Goal: Find specific page/section: Find specific page/section

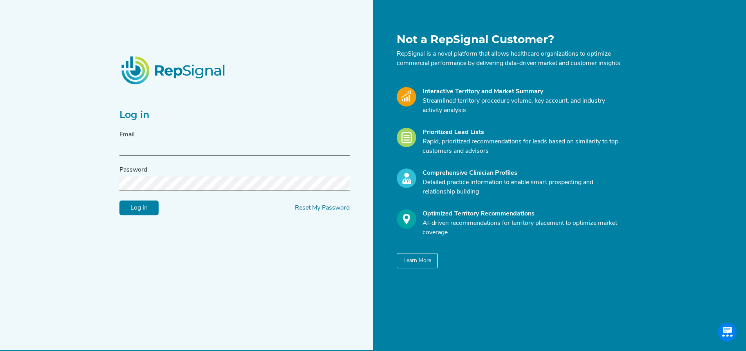
type input "[PERSON_NAME][EMAIL_ADDRESS][DOMAIN_NAME]"
click at [123, 212] on input "Log in" at bounding box center [138, 208] width 39 height 15
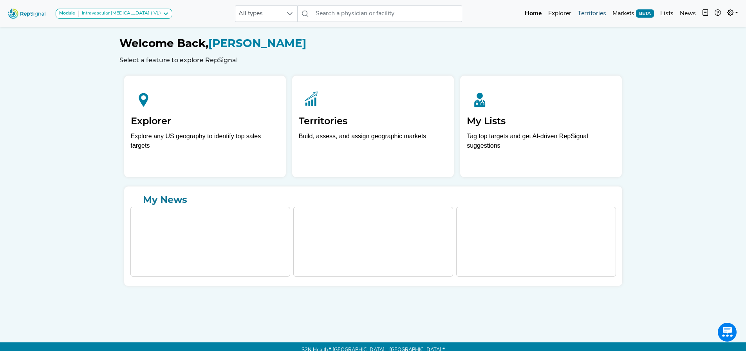
click at [589, 15] on link "Territories" at bounding box center [592, 14] width 35 height 16
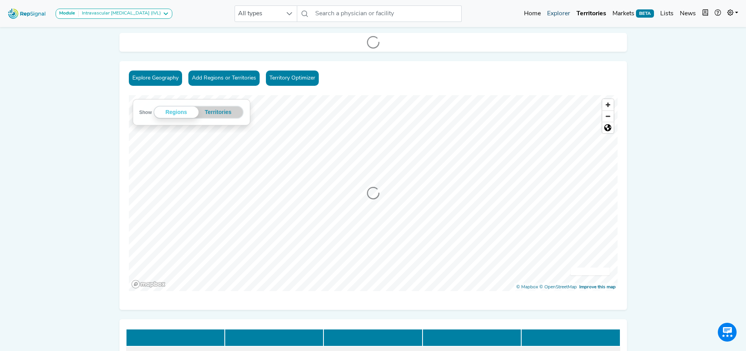
click at [564, 11] on link "Explorer" at bounding box center [558, 14] width 29 height 16
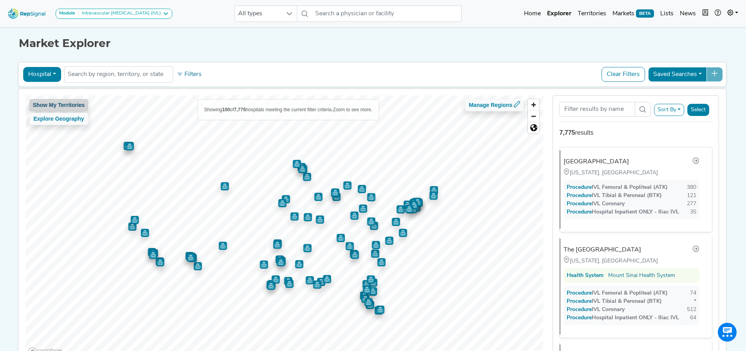
click at [54, 103] on button "Show My Territories" at bounding box center [58, 105] width 59 height 12
click at [67, 106] on button "Show My Territories" at bounding box center [61, 105] width 65 height 12
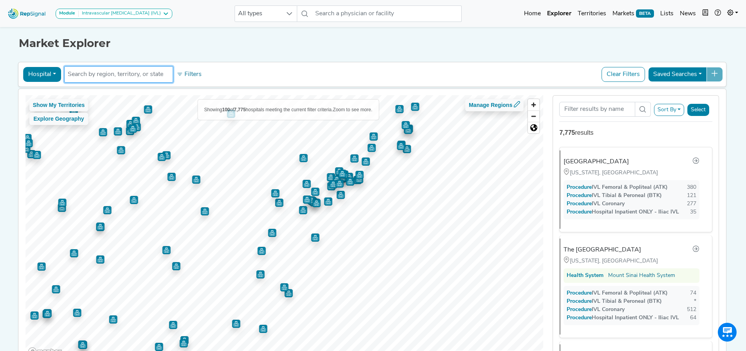
click at [119, 74] on input "text" at bounding box center [119, 74] width 102 height 9
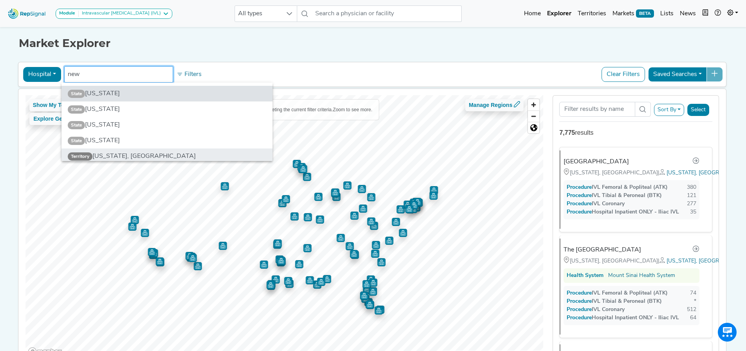
type input "new"
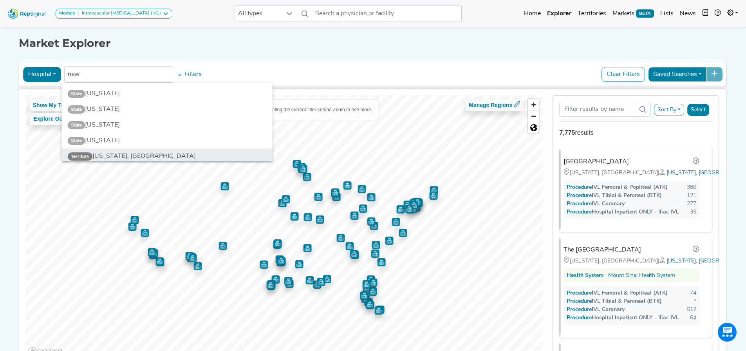
click at [120, 159] on li "Territory [US_STATE], [GEOGRAPHIC_DATA]" at bounding box center [167, 156] width 211 height 16
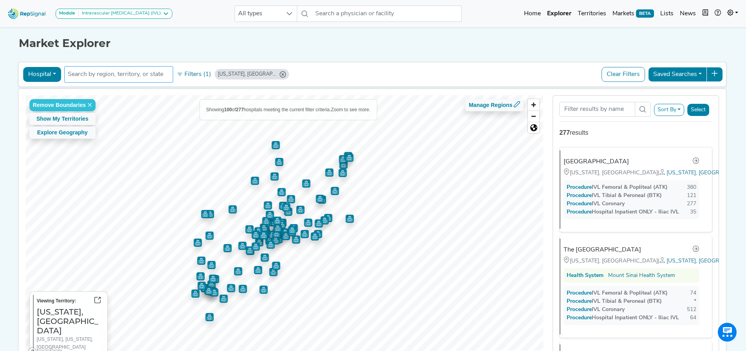
click at [108, 77] on input "text" at bounding box center [119, 74] width 102 height 9
click at [280, 74] on icon "New York, NY" at bounding box center [283, 74] width 6 height 6
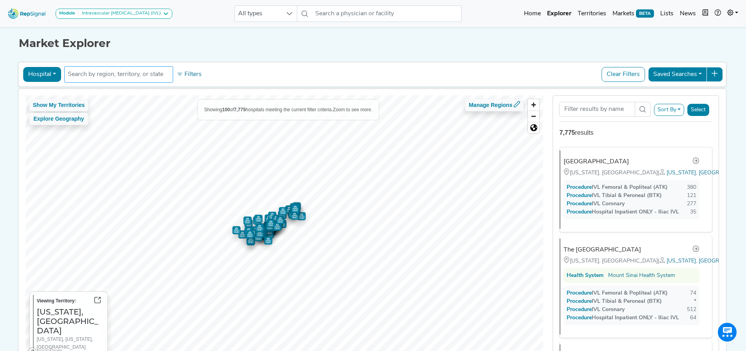
click at [129, 76] on input "text" at bounding box center [119, 74] width 102 height 9
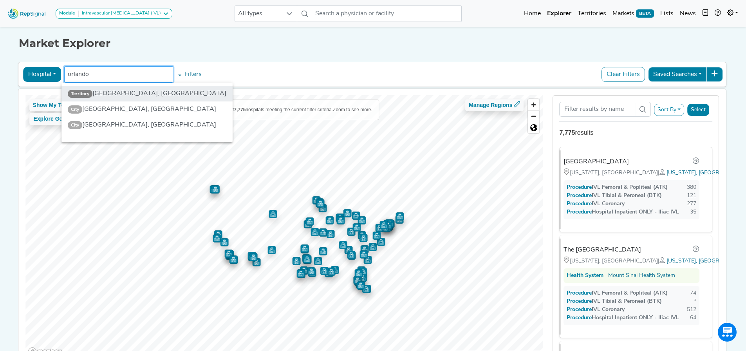
type input "orlando"
click at [122, 98] on li "Territory [GEOGRAPHIC_DATA], [GEOGRAPHIC_DATA]" at bounding box center [147, 94] width 171 height 16
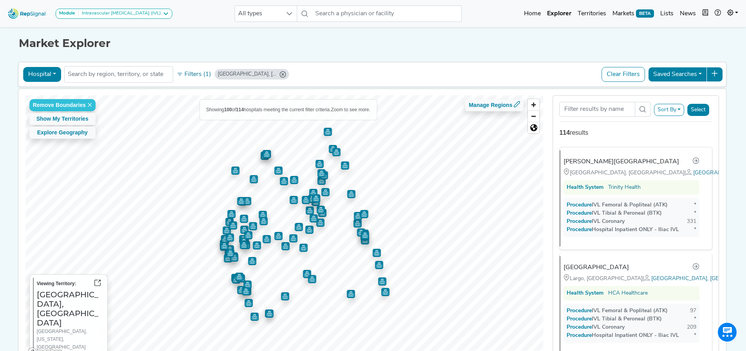
click at [280, 75] on icon "Orlando, FL" at bounding box center [283, 74] width 6 height 6
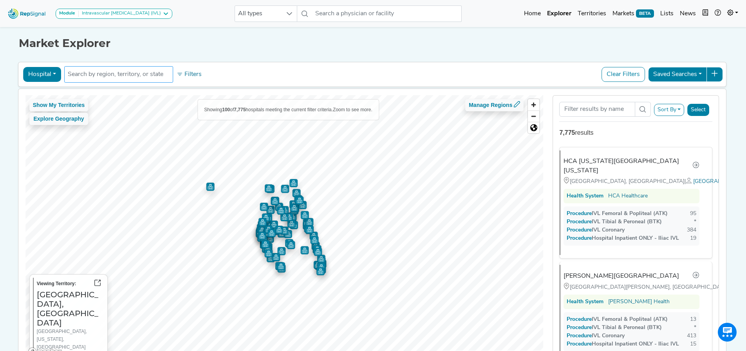
click at [142, 73] on input "text" at bounding box center [119, 74] width 102 height 9
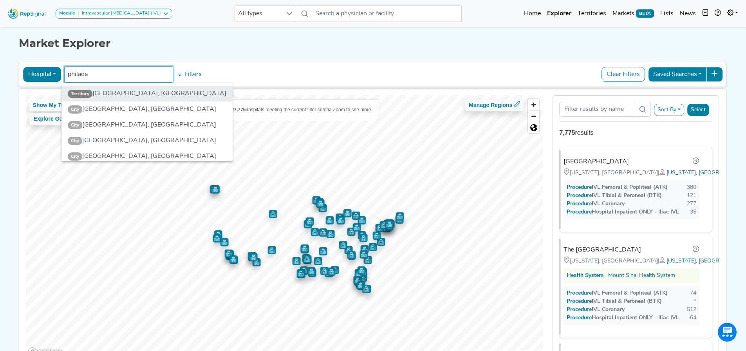
type input "philade"
click at [131, 89] on li "Territory [GEOGRAPHIC_DATA], [GEOGRAPHIC_DATA]" at bounding box center [147, 94] width 171 height 16
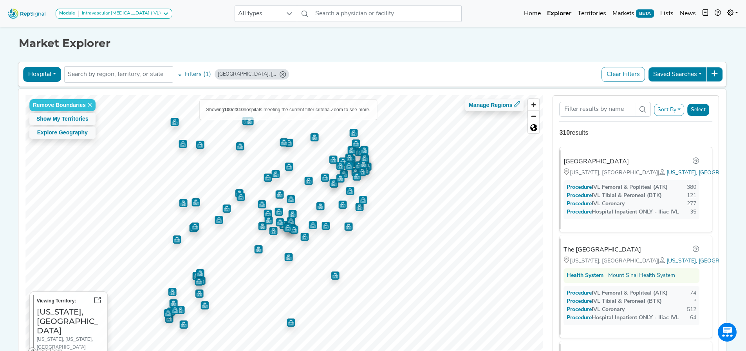
click at [280, 74] on icon "Philadelphia, PA" at bounding box center [283, 74] width 6 height 6
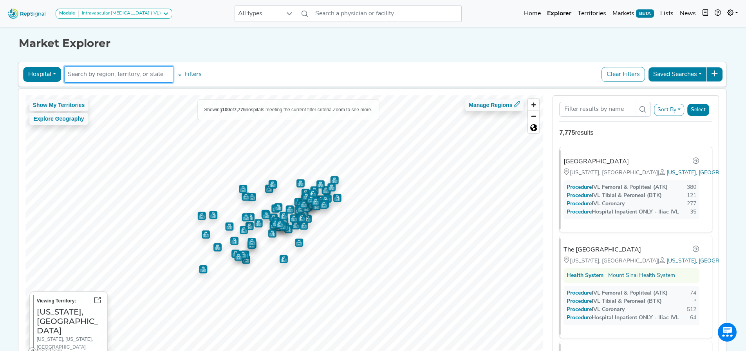
click at [145, 73] on input "text" at bounding box center [119, 74] width 102 height 9
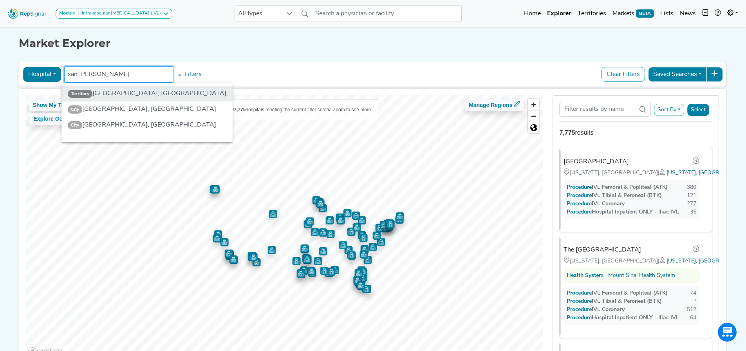
type input "san [PERSON_NAME]"
click at [120, 94] on li "Territory [GEOGRAPHIC_DATA], [GEOGRAPHIC_DATA]" at bounding box center [147, 94] width 171 height 16
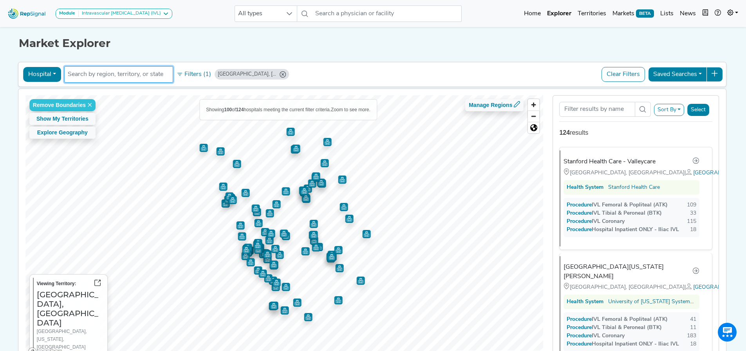
click at [125, 76] on input "text" at bounding box center [119, 74] width 102 height 9
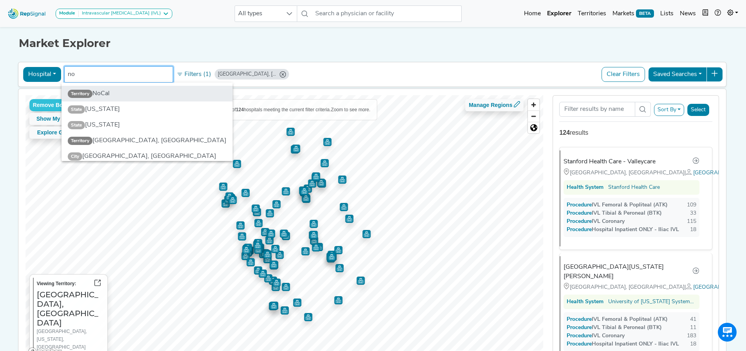
type input "no"
click at [116, 91] on li "Territory NoCal" at bounding box center [147, 94] width 171 height 16
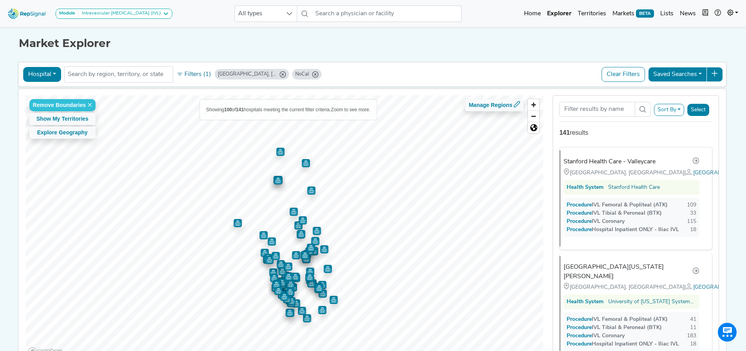
click at [280, 76] on icon "San Francisco, CA" at bounding box center [283, 74] width 6 height 6
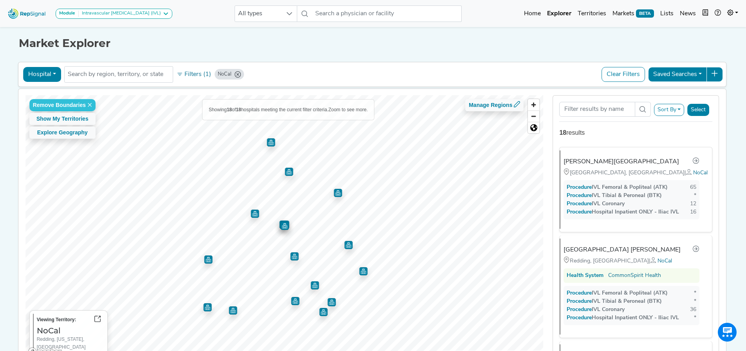
click at [237, 75] on icon "NoCal" at bounding box center [238, 74] width 6 height 6
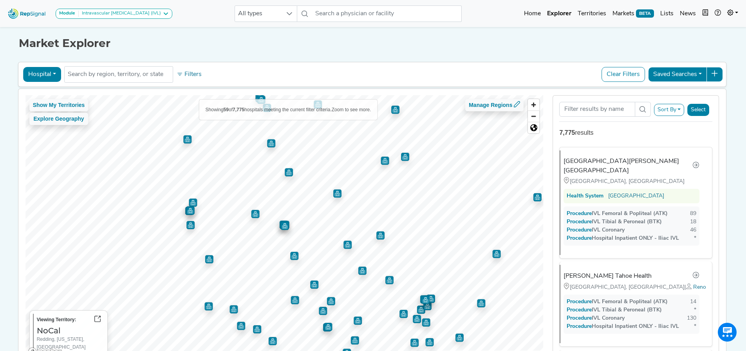
click at [234, 75] on div "Hospital Physician Hospital ASC Office Health System No results found Filters C…" at bounding box center [373, 74] width 702 height 18
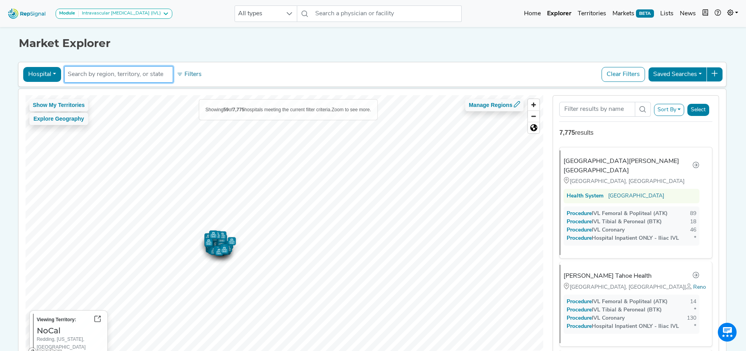
click at [117, 79] on input "text" at bounding box center [119, 74] width 102 height 9
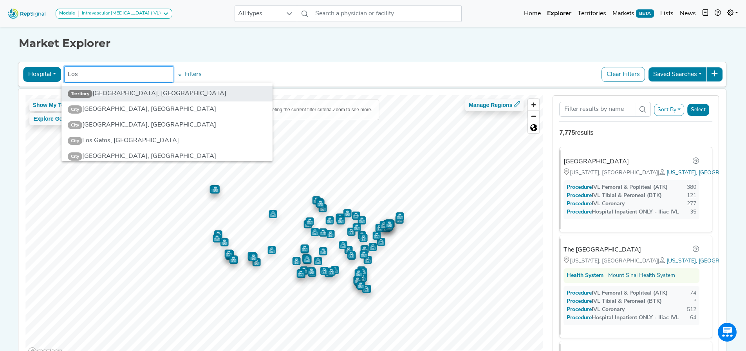
type input "Los"
click at [116, 89] on li "Territory [GEOGRAPHIC_DATA], [GEOGRAPHIC_DATA]" at bounding box center [167, 94] width 211 height 16
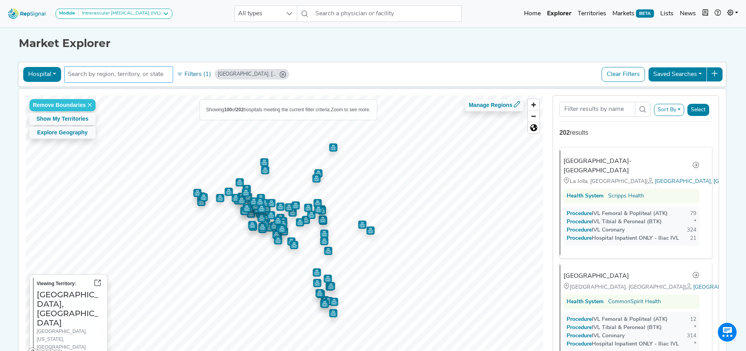
drag, startPoint x: 257, startPoint y: 75, endPoint x: 166, endPoint y: 80, distance: 91.4
click at [280, 75] on icon "Los Angeles, CA" at bounding box center [283, 74] width 6 height 6
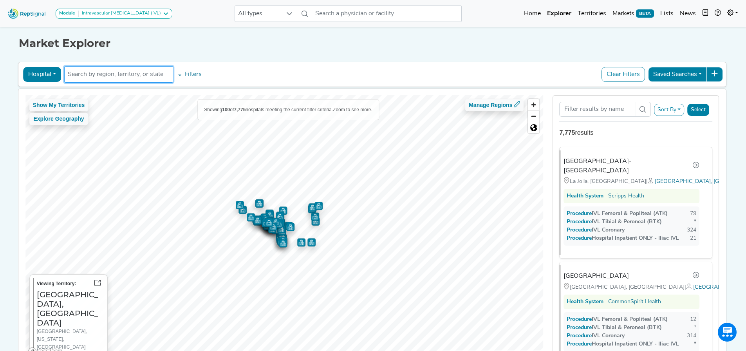
click at [126, 80] on li at bounding box center [119, 74] width 102 height 13
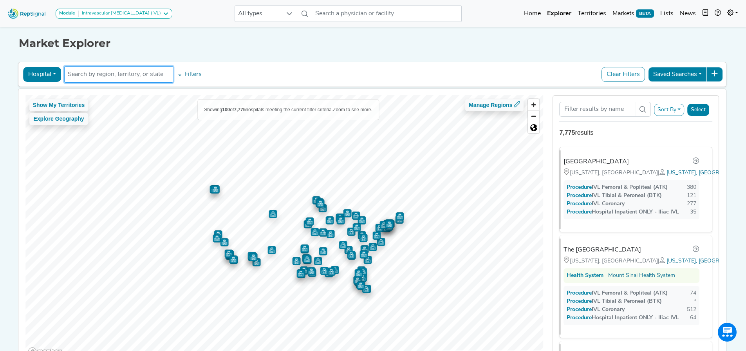
click at [119, 79] on li at bounding box center [119, 74] width 102 height 13
click at [123, 74] on input "text" at bounding box center [119, 74] width 102 height 9
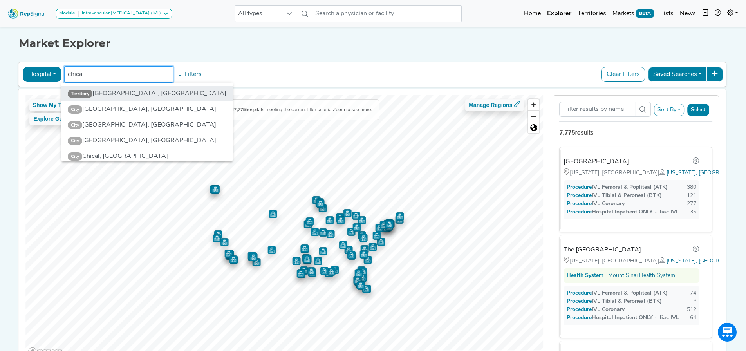
type input "chica"
click at [114, 92] on li "Territory [GEOGRAPHIC_DATA], [GEOGRAPHIC_DATA]" at bounding box center [147, 94] width 171 height 16
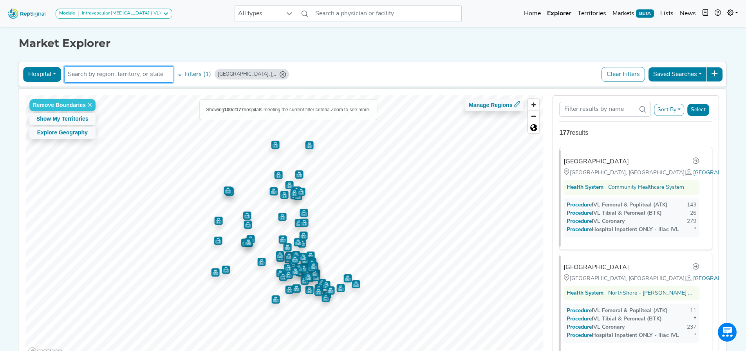
click at [100, 71] on input "text" at bounding box center [119, 74] width 102 height 9
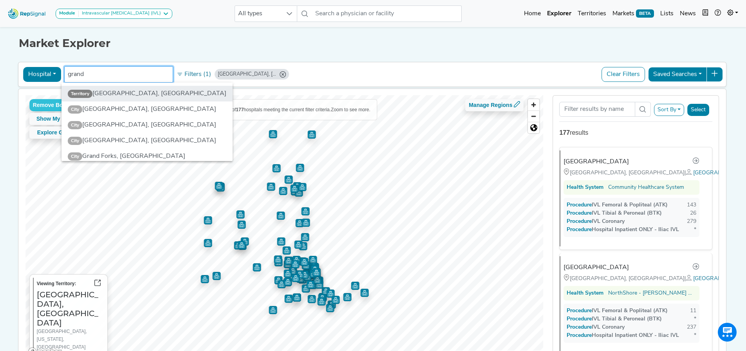
type input "grand"
click at [104, 96] on li "Territory [GEOGRAPHIC_DATA], [GEOGRAPHIC_DATA]" at bounding box center [147, 94] width 171 height 16
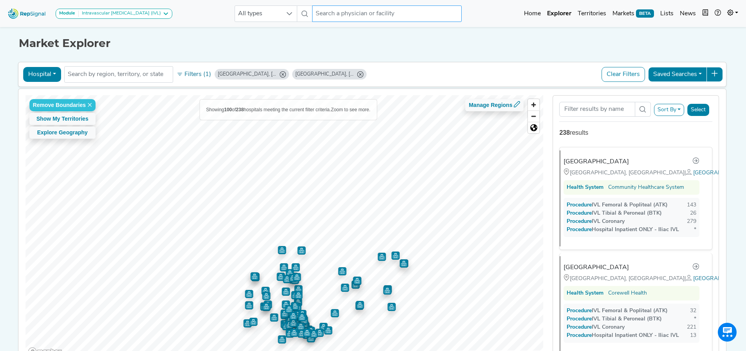
click at [346, 11] on input "text" at bounding box center [387, 13] width 150 height 16
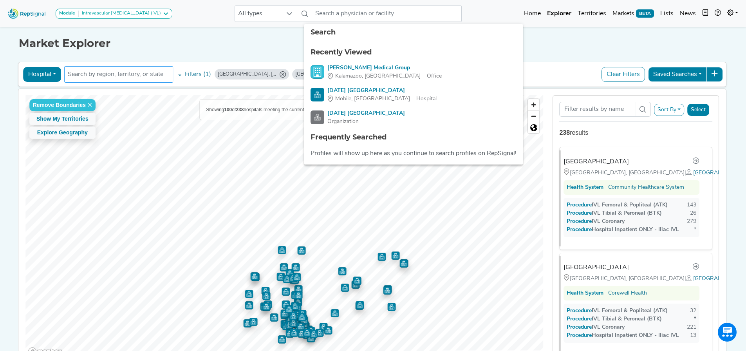
click at [103, 70] on input "text" at bounding box center [119, 74] width 102 height 9
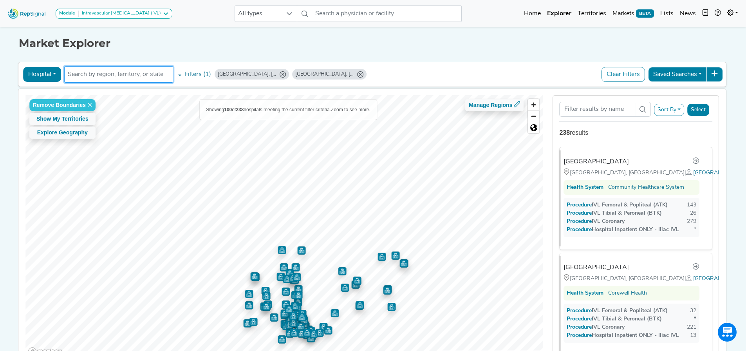
click at [280, 74] on icon "Chicago, IL" at bounding box center [283, 74] width 6 height 6
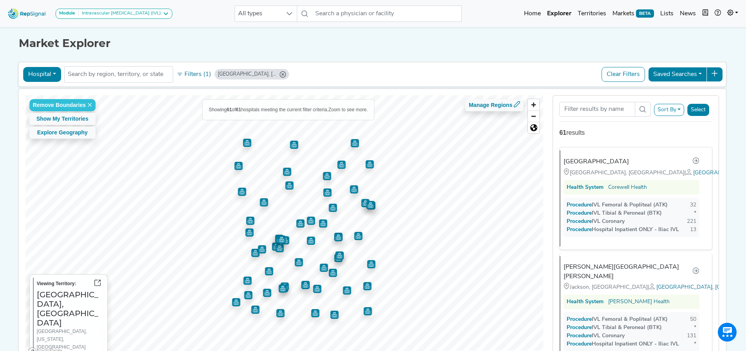
click at [280, 74] on icon "Grand Rapids, MI" at bounding box center [283, 74] width 6 height 6
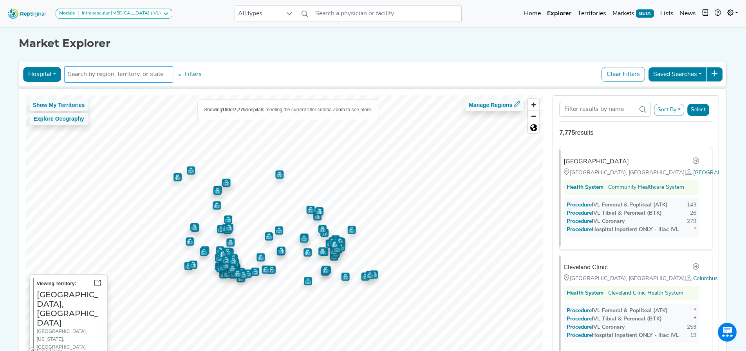
click at [122, 81] on ul at bounding box center [118, 74] width 109 height 16
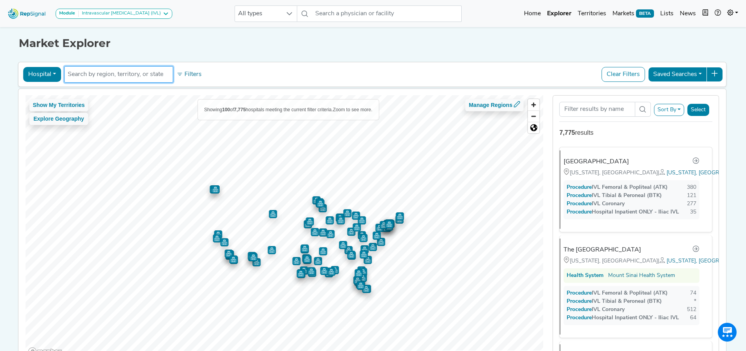
click at [124, 76] on input "text" at bounding box center [119, 74] width 102 height 9
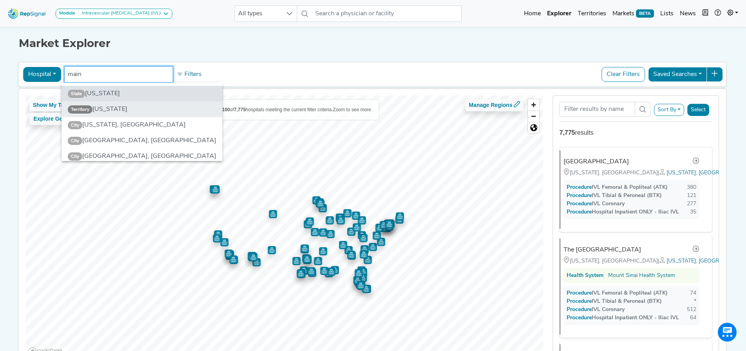
type input "main"
click at [110, 110] on li "Territory [US_STATE]" at bounding box center [142, 109] width 161 height 16
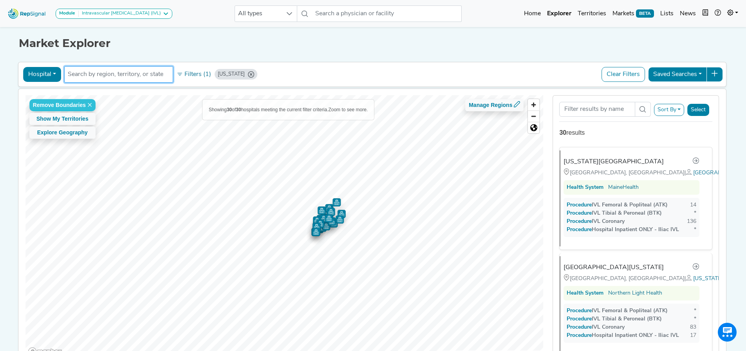
click at [104, 77] on input "text" at bounding box center [119, 74] width 102 height 9
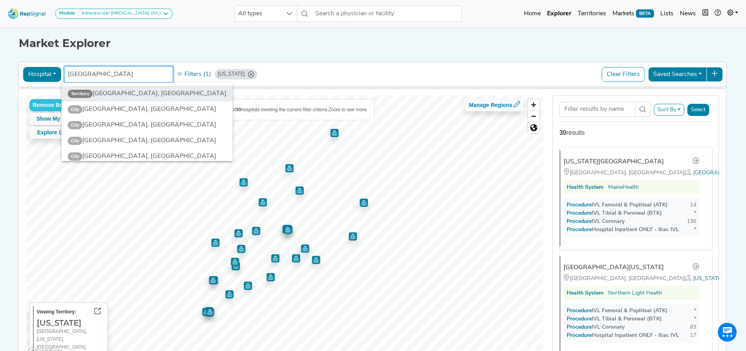
type input "[GEOGRAPHIC_DATA]"
click at [102, 92] on li "Territory [GEOGRAPHIC_DATA], [GEOGRAPHIC_DATA]" at bounding box center [147, 94] width 171 height 16
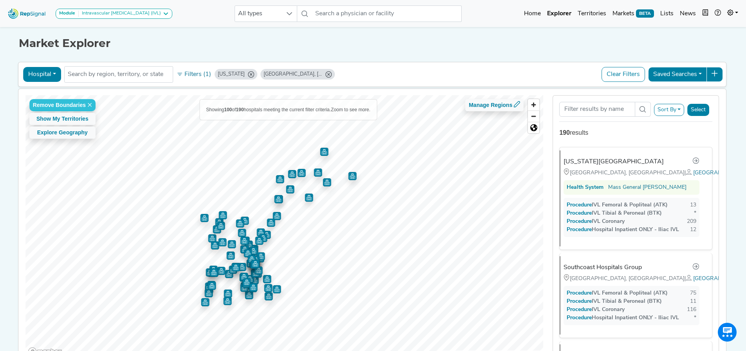
click at [326, 74] on icon "Boston, MA" at bounding box center [329, 74] width 6 height 6
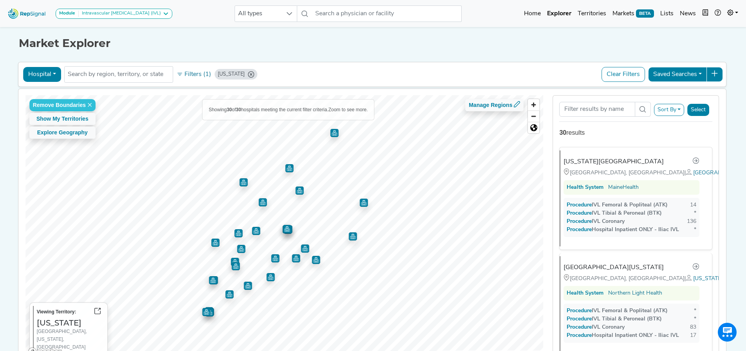
click at [248, 74] on icon "Maine" at bounding box center [251, 74] width 6 height 6
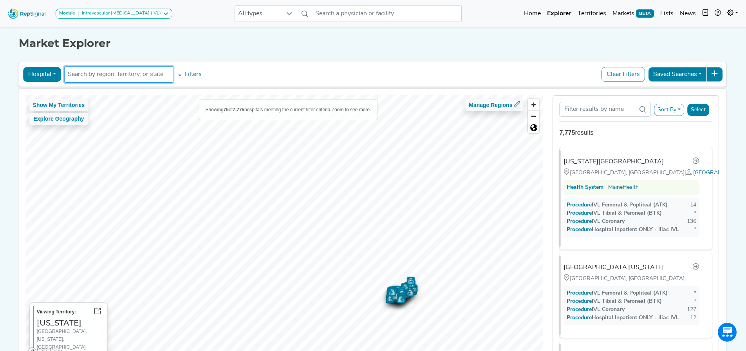
click at [92, 76] on input "text" at bounding box center [119, 74] width 102 height 9
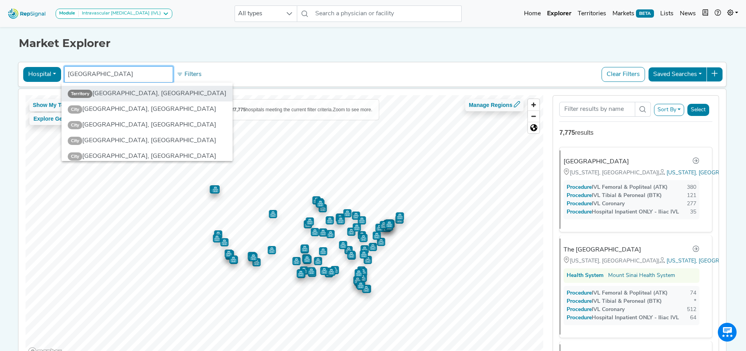
type input "[GEOGRAPHIC_DATA]"
click at [134, 92] on li "Territory [GEOGRAPHIC_DATA], [GEOGRAPHIC_DATA]" at bounding box center [147, 94] width 171 height 16
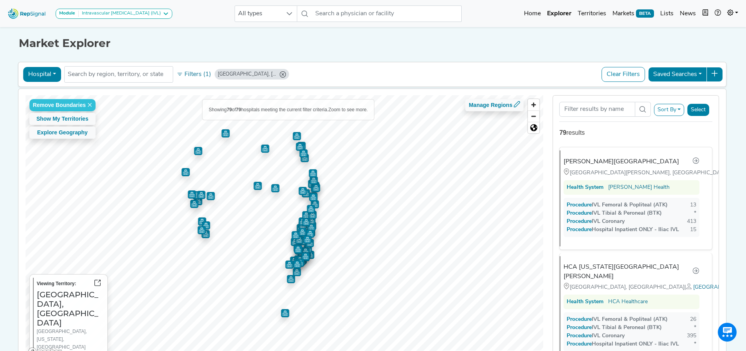
click at [280, 75] on icon "Miami, FL" at bounding box center [283, 74] width 6 height 6
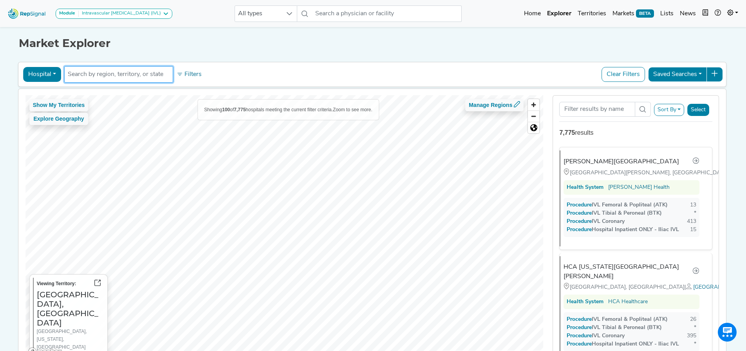
click at [116, 80] on li at bounding box center [119, 74] width 102 height 13
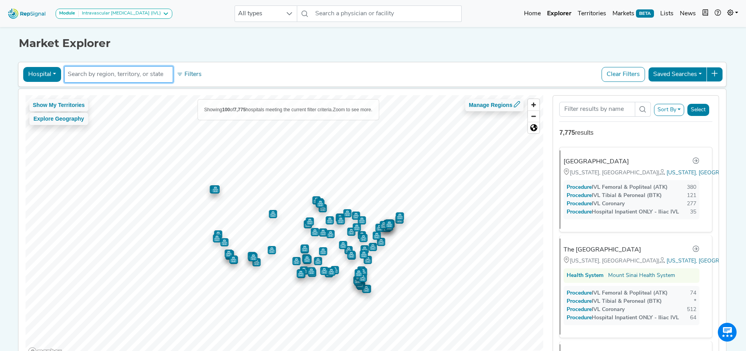
click at [115, 80] on li at bounding box center [119, 74] width 102 height 13
click at [118, 76] on input "text" at bounding box center [119, 74] width 102 height 9
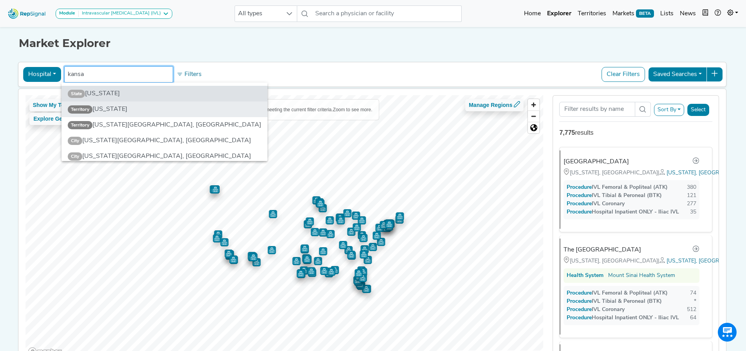
type input "kansa"
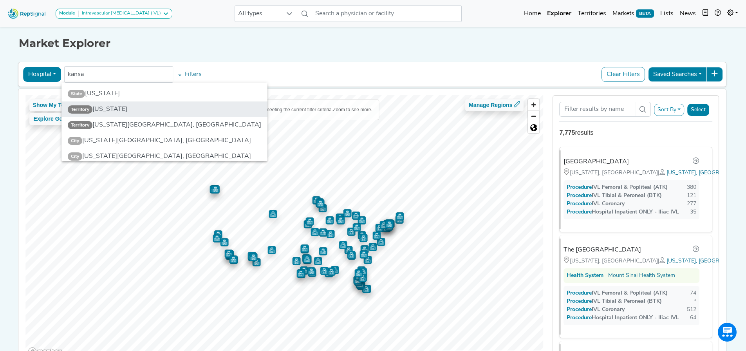
click at [110, 106] on li "Territory [US_STATE]" at bounding box center [165, 109] width 206 height 16
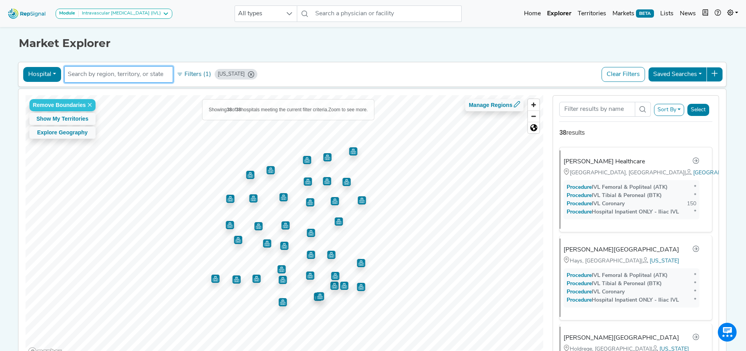
click at [110, 75] on input "text" at bounding box center [119, 74] width 102 height 9
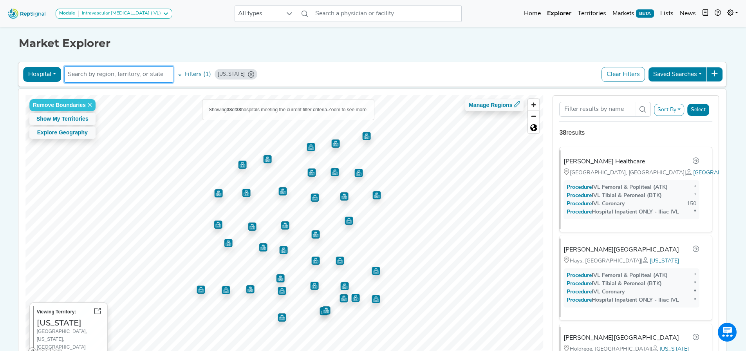
type input "h"
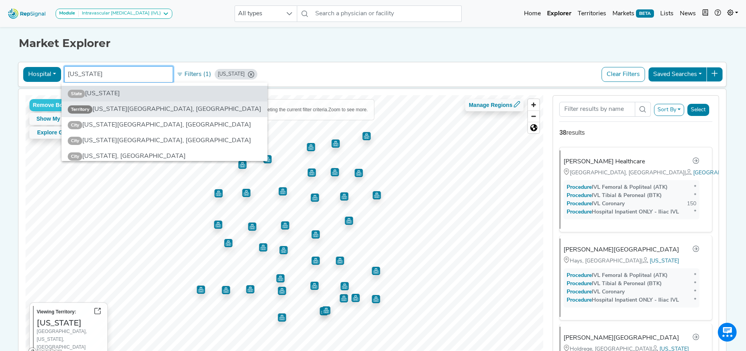
type input "[US_STATE]"
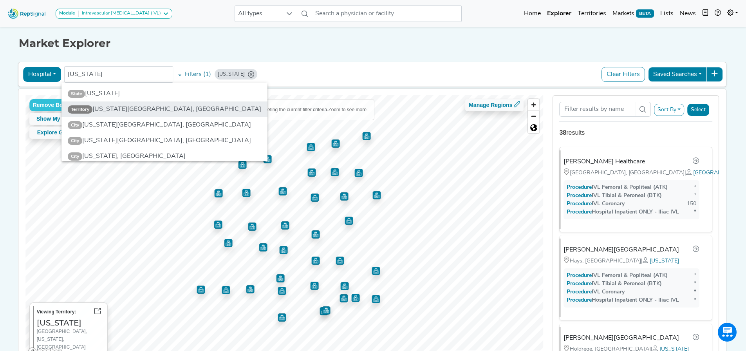
click at [118, 110] on li "Territory [US_STATE][GEOGRAPHIC_DATA], [GEOGRAPHIC_DATA]" at bounding box center [165, 109] width 206 height 16
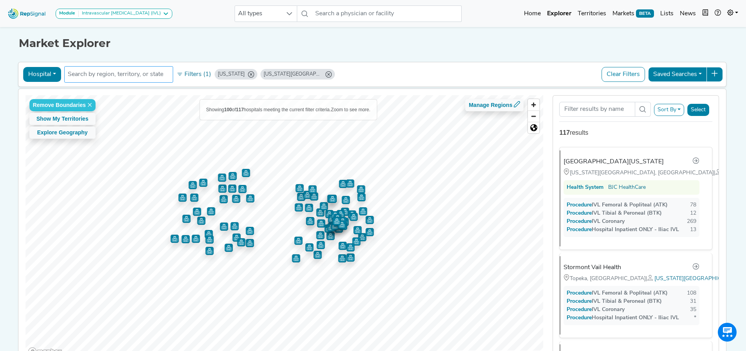
click at [108, 78] on input "text" at bounding box center [119, 74] width 102 height 9
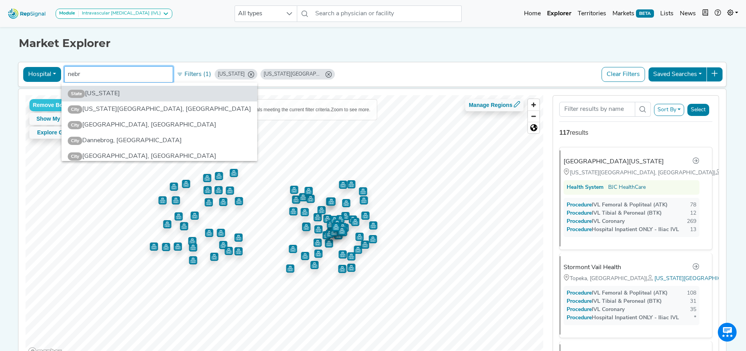
drag, startPoint x: 121, startPoint y: 75, endPoint x: 7, endPoint y: 72, distance: 114.0
click at [7, 72] on div "Module Intravascular [MEDICAL_DATA] (IVL) Carotid Procedures Intravascular [MED…" at bounding box center [373, 200] width 746 height 400
type input "oma"
click at [92, 90] on li "Territory [GEOGRAPHIC_DATA], [GEOGRAPHIC_DATA]" at bounding box center [167, 94] width 211 height 16
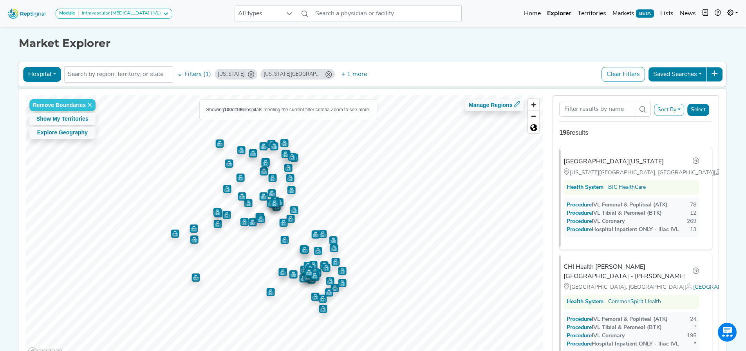
click at [326, 74] on icon "Kansas City, MO" at bounding box center [329, 74] width 6 height 6
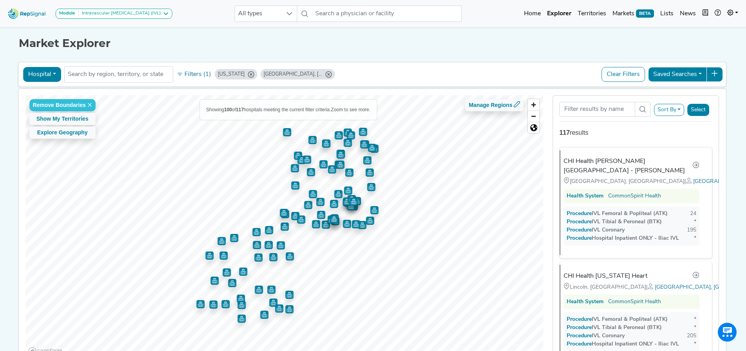
click at [248, 74] on icon "Kansas" at bounding box center [251, 74] width 6 height 6
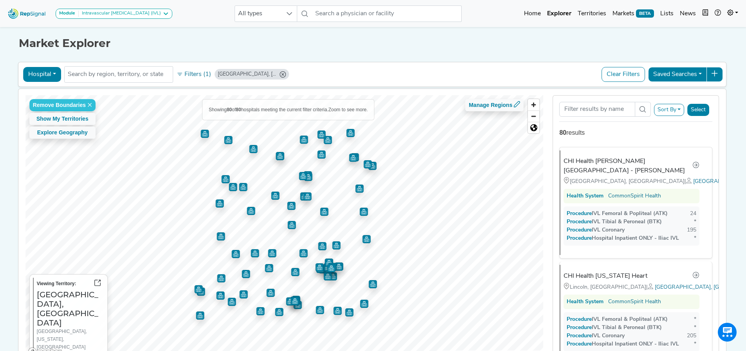
click at [280, 74] on icon "Omaha, NE" at bounding box center [283, 74] width 6 height 6
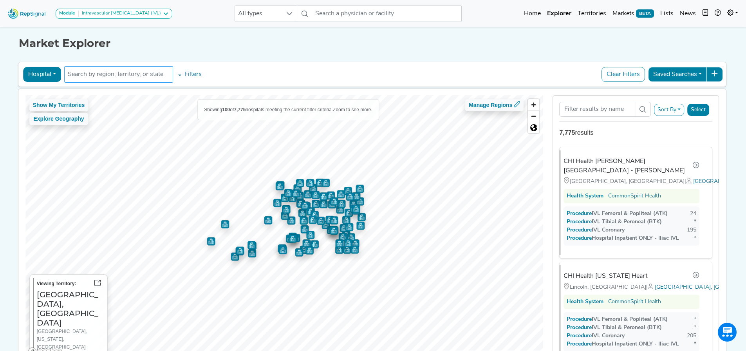
click at [138, 76] on input "text" at bounding box center [119, 74] width 102 height 9
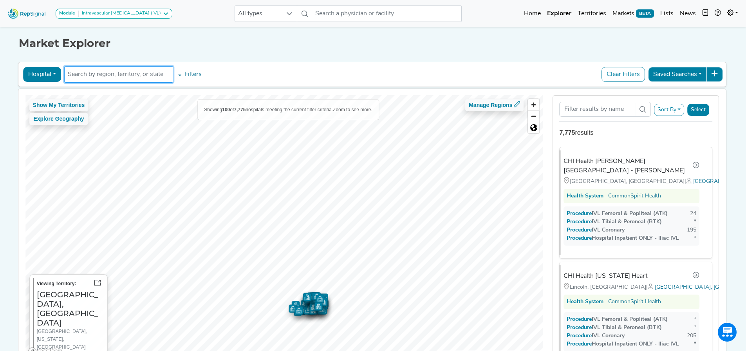
click at [137, 78] on input "text" at bounding box center [119, 74] width 102 height 9
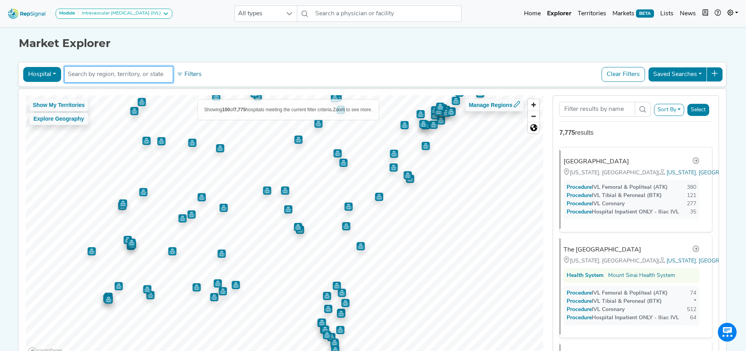
click at [122, 78] on input "text" at bounding box center [119, 74] width 102 height 9
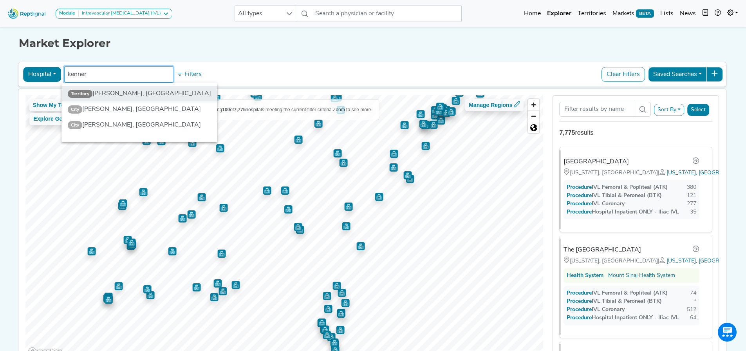
type input "kenner"
click at [121, 94] on li "Territory Kenner, [GEOGRAPHIC_DATA]" at bounding box center [140, 94] width 156 height 16
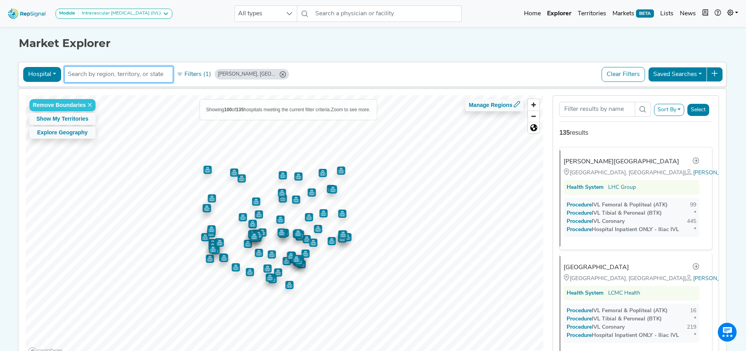
click at [116, 74] on input "text" at bounding box center [119, 74] width 102 height 9
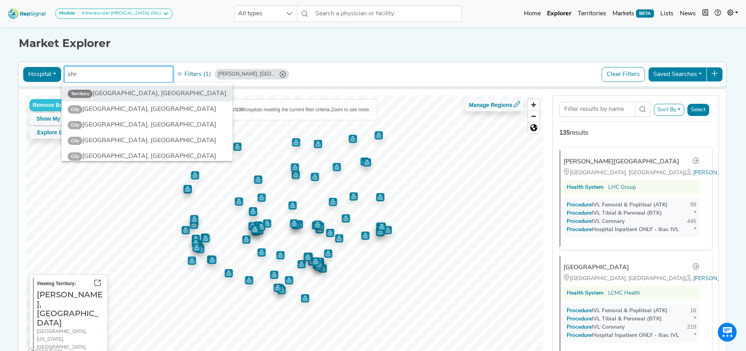
type input "shr"
click at [121, 100] on li "Territory [GEOGRAPHIC_DATA], [GEOGRAPHIC_DATA]" at bounding box center [147, 94] width 171 height 16
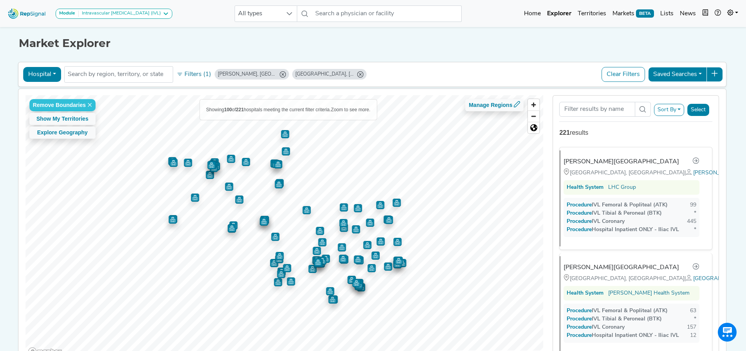
click at [280, 76] on icon "Kenner, LA" at bounding box center [283, 74] width 6 height 6
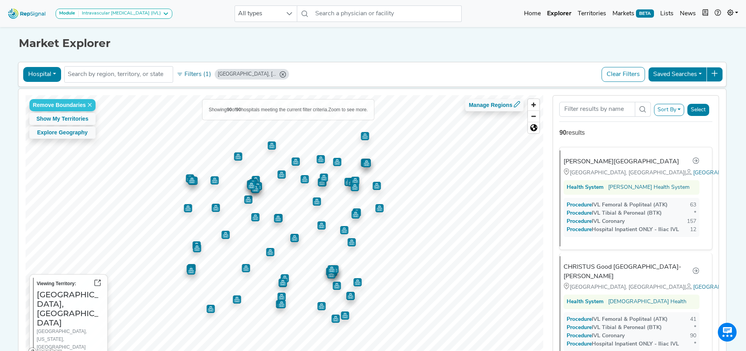
click at [280, 74] on icon "Shreveport, LA" at bounding box center [283, 74] width 6 height 6
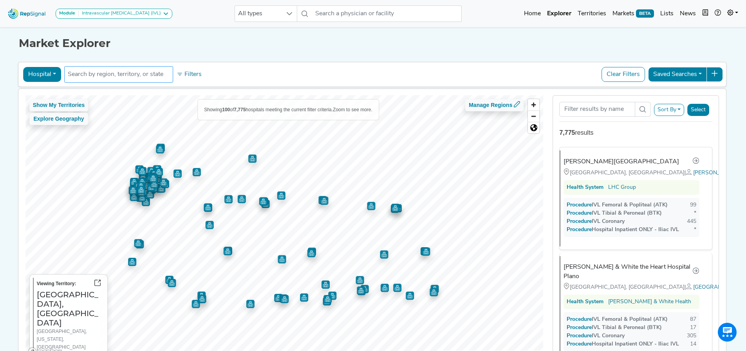
click at [157, 76] on input "text" at bounding box center [119, 74] width 102 height 9
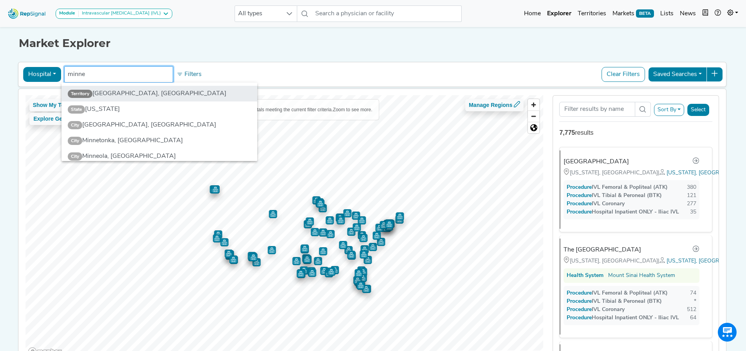
type input "minne"
click at [134, 94] on li "Territory [GEOGRAPHIC_DATA], [GEOGRAPHIC_DATA]" at bounding box center [160, 94] width 196 height 16
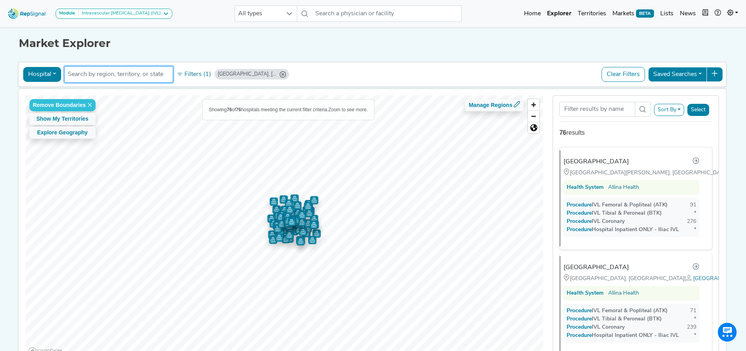
click at [130, 72] on input "text" at bounding box center [119, 74] width 102 height 9
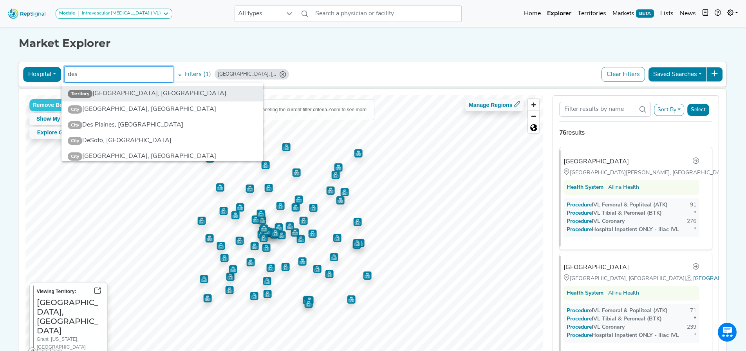
type input "des"
click at [118, 96] on li "Territory [GEOGRAPHIC_DATA], [GEOGRAPHIC_DATA]" at bounding box center [163, 94] width 202 height 16
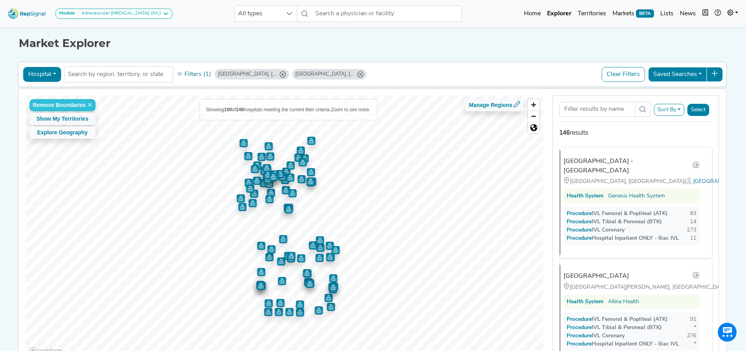
drag, startPoint x: 309, startPoint y: 73, endPoint x: 261, endPoint y: 84, distance: 49.8
click at [357, 73] on icon "Des Moines, IA" at bounding box center [360, 74] width 6 height 6
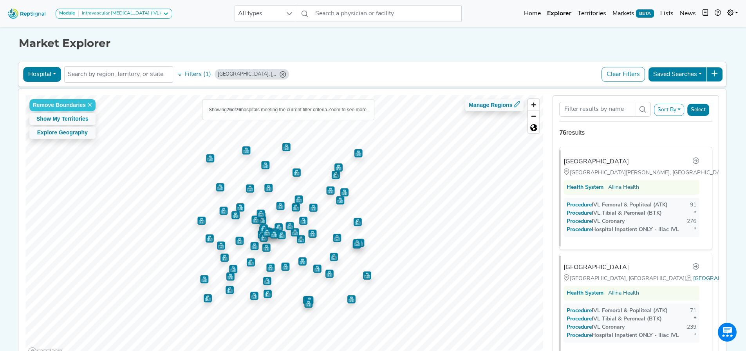
click at [280, 74] on icon "Minneapolis, MN" at bounding box center [283, 74] width 6 height 6
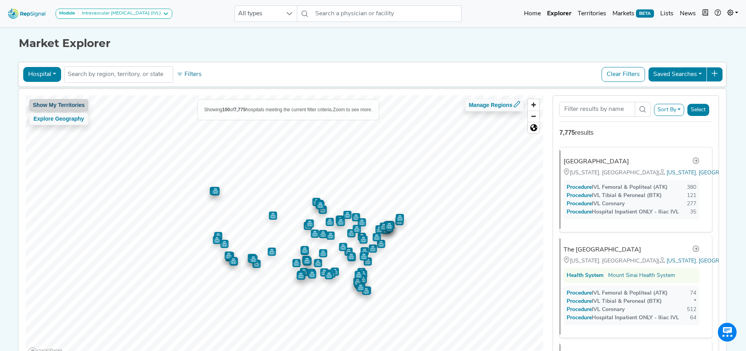
click at [66, 100] on button "Show My Territories" at bounding box center [58, 105] width 59 height 12
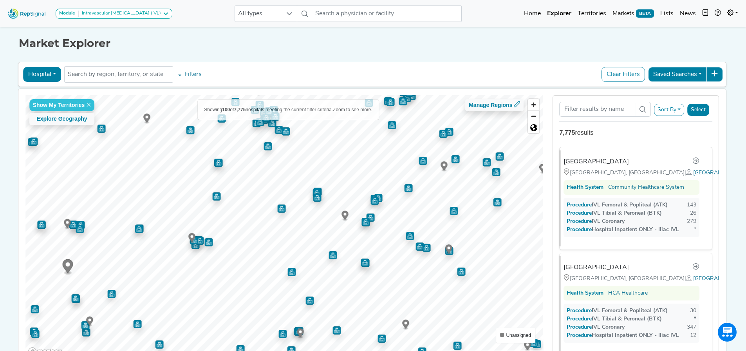
click at [344, 216] on icon "Map marker" at bounding box center [345, 215] width 7 height 9
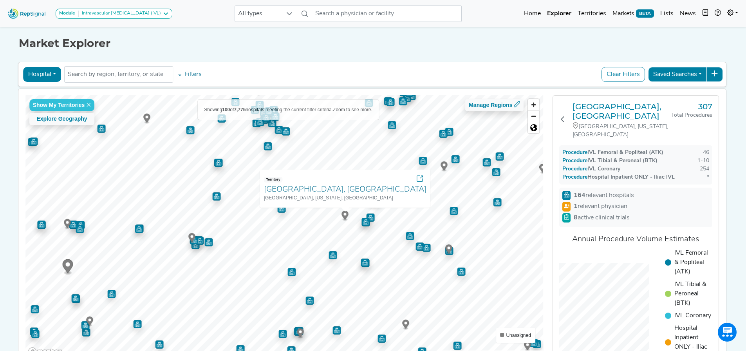
click at [188, 235] on icon "Map marker" at bounding box center [191, 237] width 7 height 9
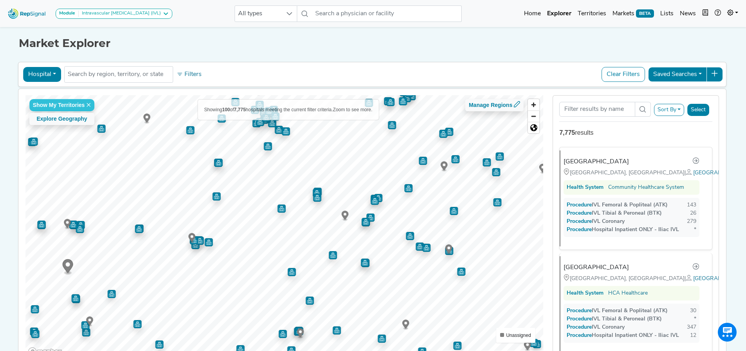
click at [188, 238] on icon "Map marker" at bounding box center [191, 237] width 7 height 9
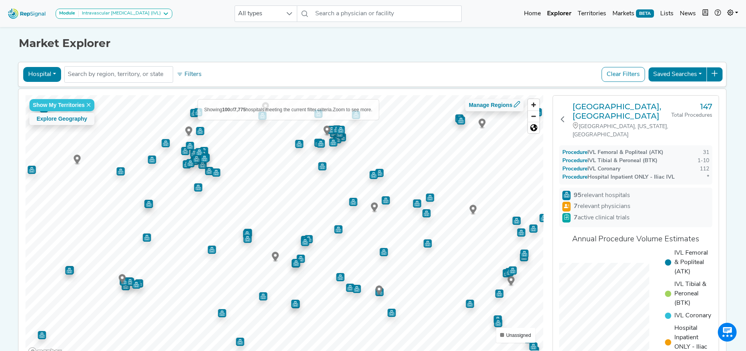
click at [371, 207] on g "Map marker" at bounding box center [374, 208] width 7 height 10
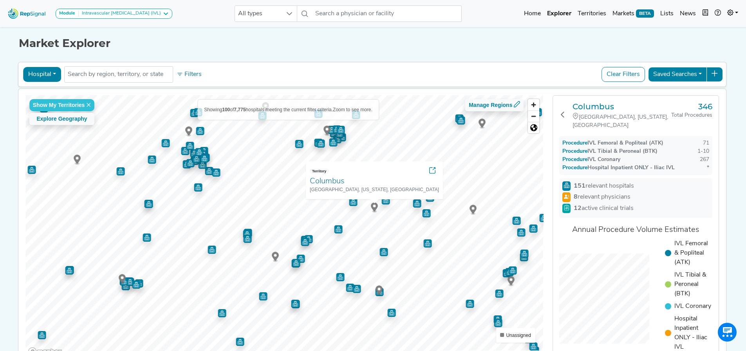
click at [376, 290] on icon "Map marker" at bounding box center [379, 290] width 7 height 9
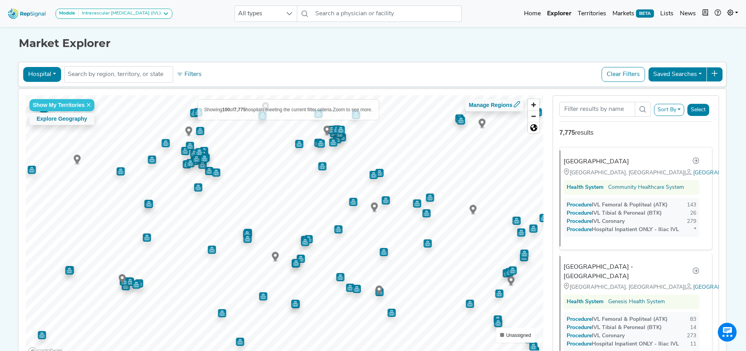
click at [376, 290] on icon "Map marker" at bounding box center [379, 290] width 7 height 9
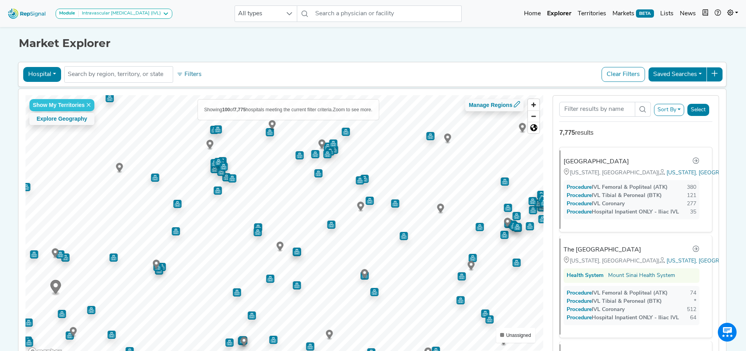
click at [279, 245] on circle "Map marker" at bounding box center [280, 245] width 3 height 3
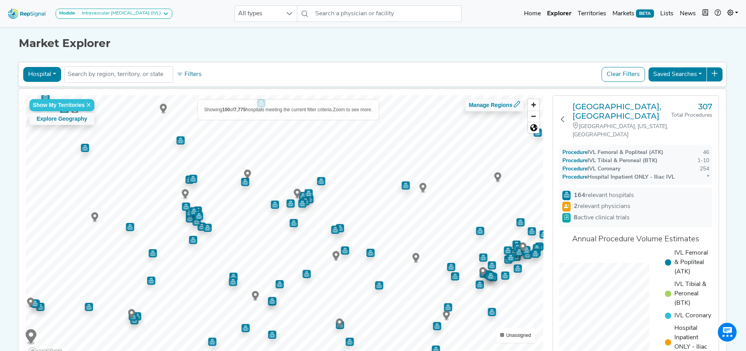
click at [294, 192] on icon "Map marker" at bounding box center [297, 193] width 7 height 9
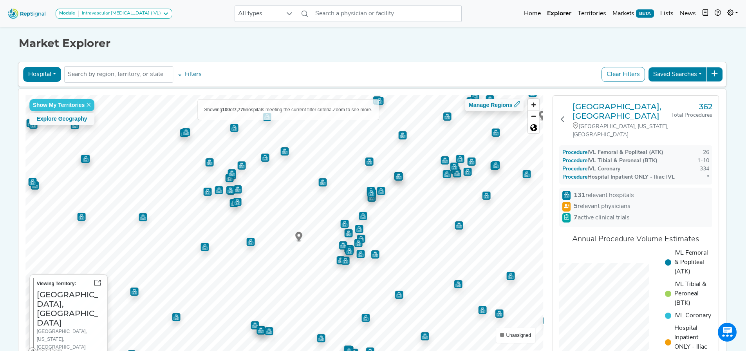
click at [299, 235] on icon "Map marker" at bounding box center [298, 236] width 7 height 9
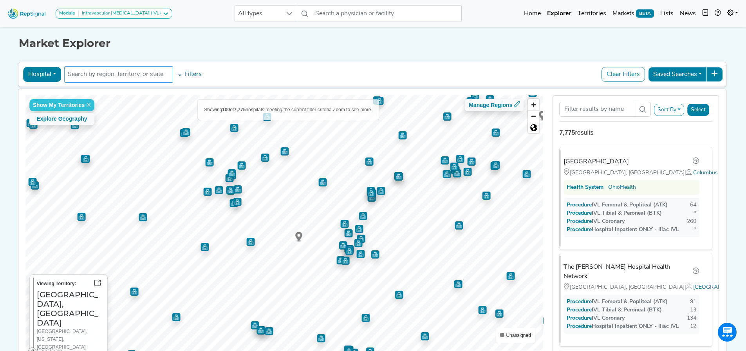
click at [110, 74] on input "text" at bounding box center [119, 74] width 102 height 9
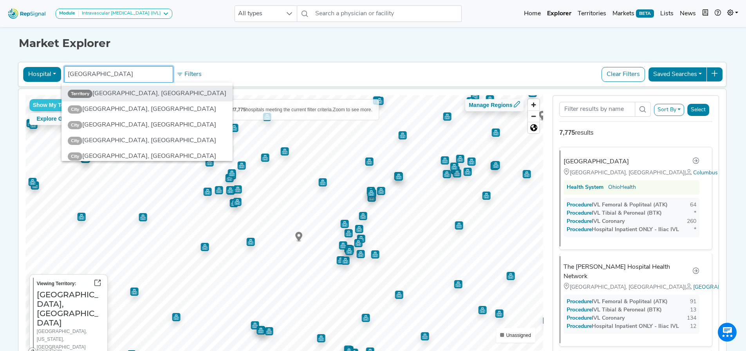
type input "lexington"
click at [108, 92] on li "Territory Lexington, KY" at bounding box center [147, 94] width 171 height 16
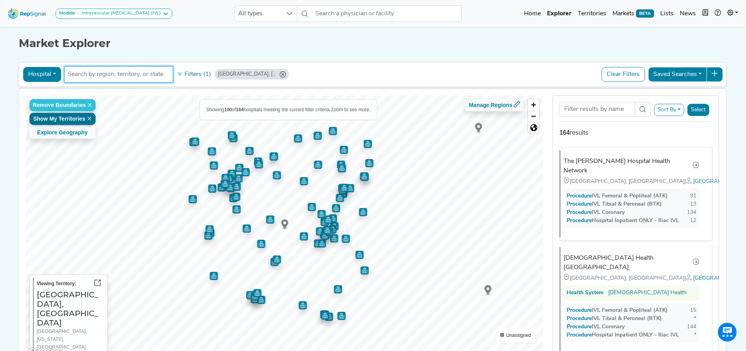
click at [89, 118] on icon at bounding box center [89, 118] width 5 height 5
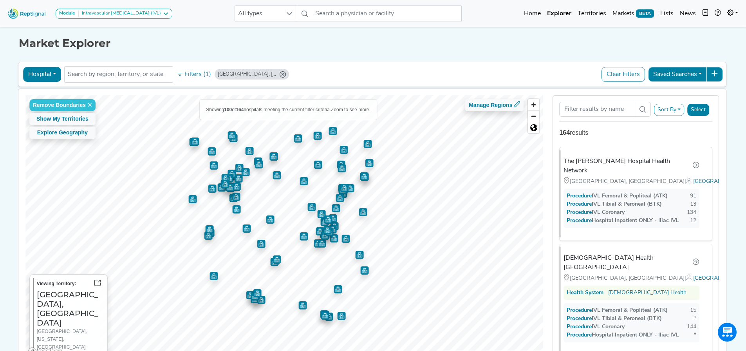
click at [280, 74] on icon "Lexington, KY" at bounding box center [283, 74] width 6 height 6
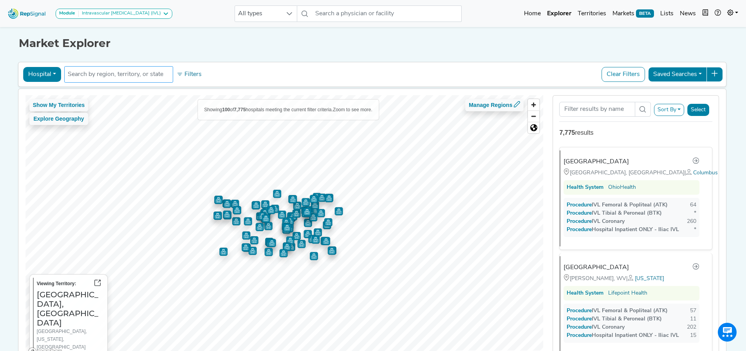
click at [119, 77] on input "text" at bounding box center [119, 74] width 102 height 9
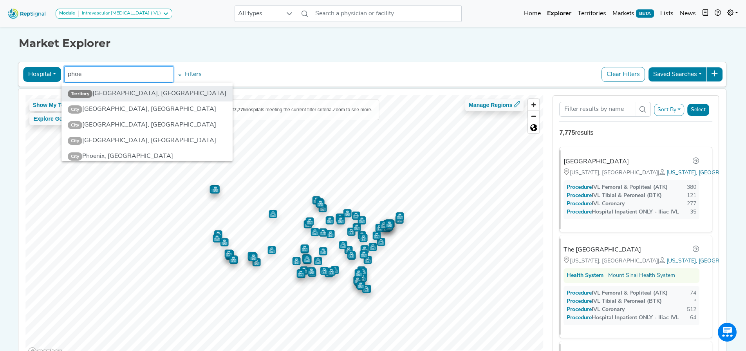
type input "phoe"
click at [116, 93] on li "Territory Phoenix, AZ" at bounding box center [147, 94] width 171 height 16
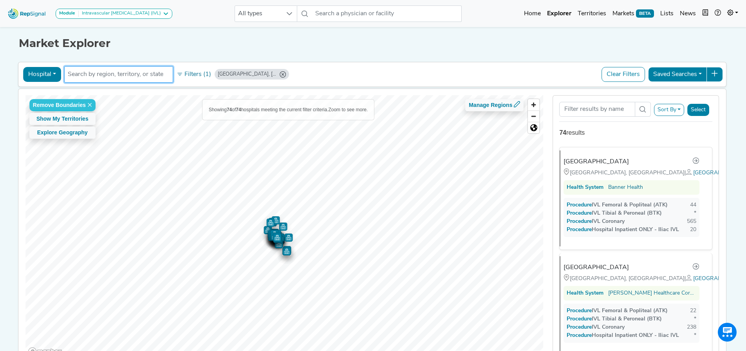
click at [114, 73] on input "text" at bounding box center [119, 74] width 102 height 9
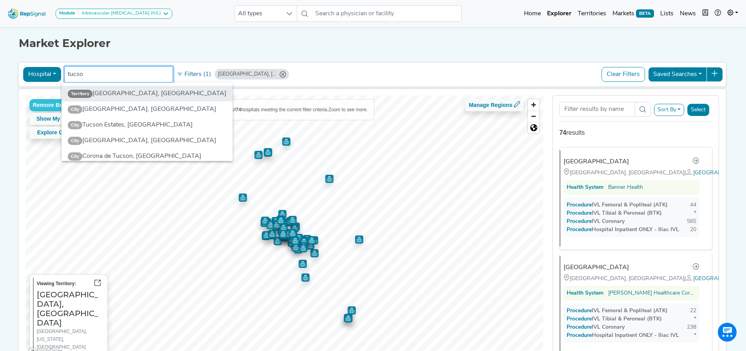
type input "tucso"
click at [109, 94] on li "Territory Tucson, AZ" at bounding box center [147, 94] width 171 height 16
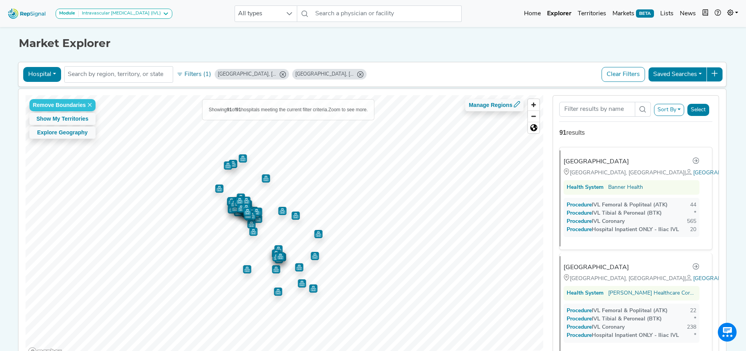
click at [280, 74] on icon "Phoenix, AZ" at bounding box center [283, 74] width 6 height 6
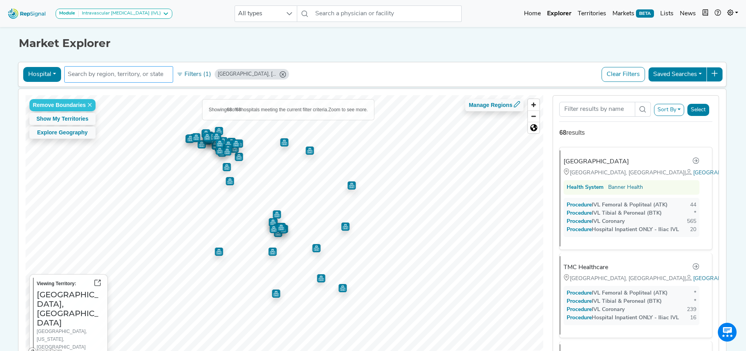
click at [280, 75] on icon "Tucson, AZ" at bounding box center [283, 74] width 6 height 6
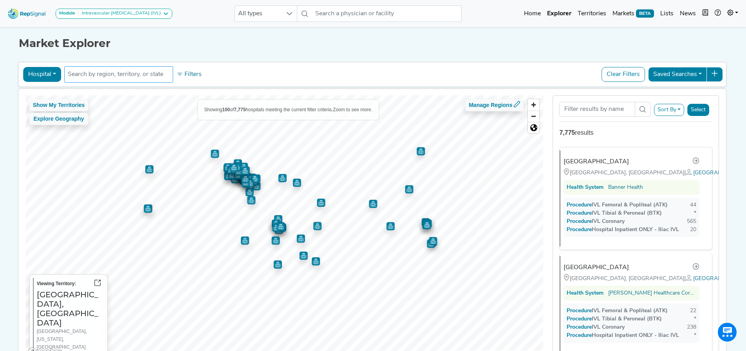
click at [147, 75] on input "text" at bounding box center [119, 74] width 102 height 9
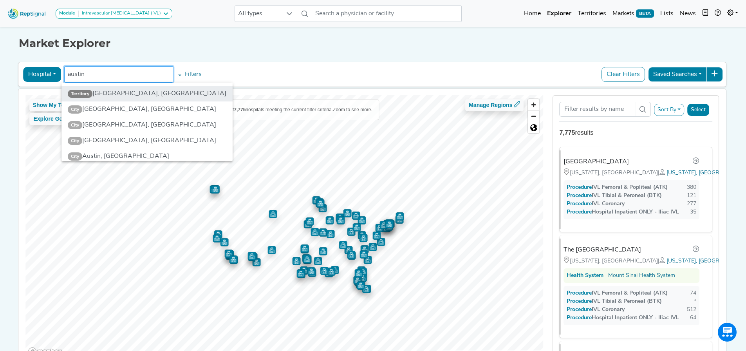
type input "austin"
click at [131, 92] on li "Territory Austin, TX" at bounding box center [147, 94] width 171 height 16
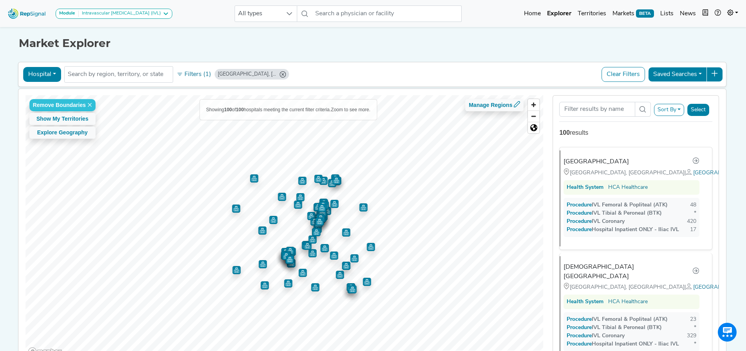
click at [280, 74] on icon "Austin, TX" at bounding box center [283, 74] width 6 height 6
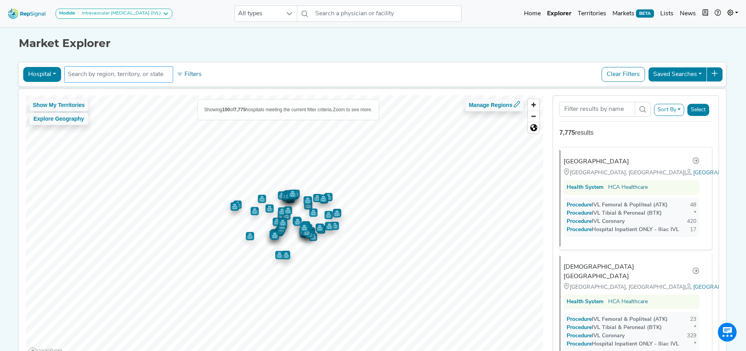
click at [138, 77] on input "text" at bounding box center [119, 74] width 102 height 9
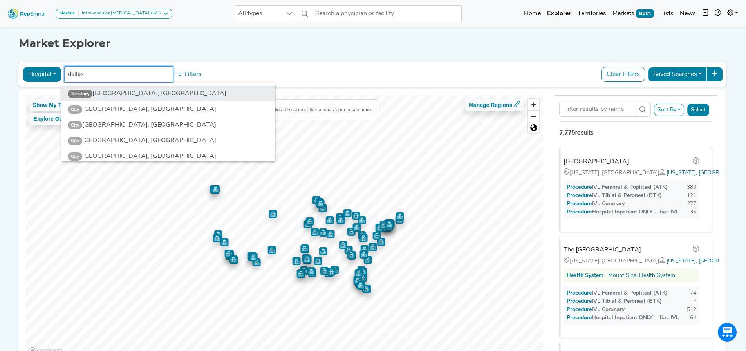
type input "dallas"
click at [103, 94] on li "Territory Dallas, TX" at bounding box center [169, 94] width 214 height 16
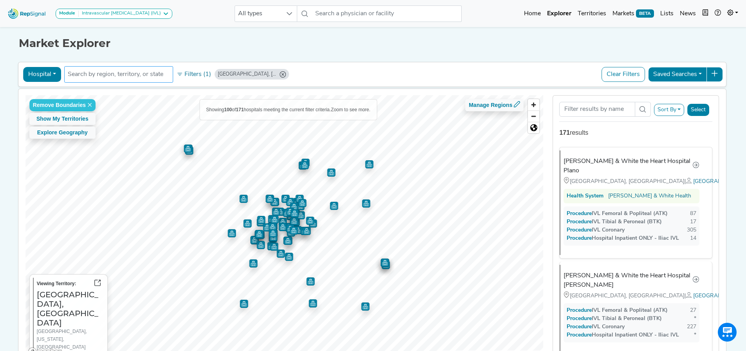
drag, startPoint x: 243, startPoint y: 74, endPoint x: 117, endPoint y: 72, distance: 126.6
click at [280, 74] on icon "Dallas, TX" at bounding box center [283, 74] width 6 height 6
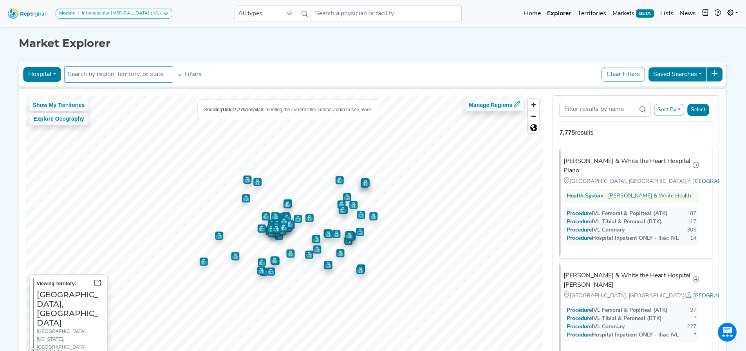
click at [118, 72] on input "text" at bounding box center [119, 74] width 102 height 9
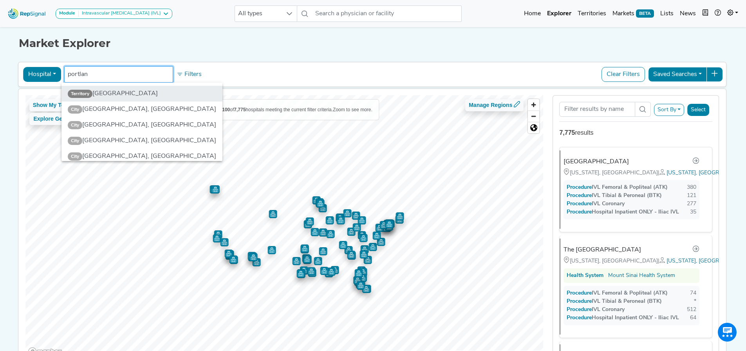
type input "portlan"
click at [104, 95] on li "Territory Portland" at bounding box center [142, 94] width 161 height 16
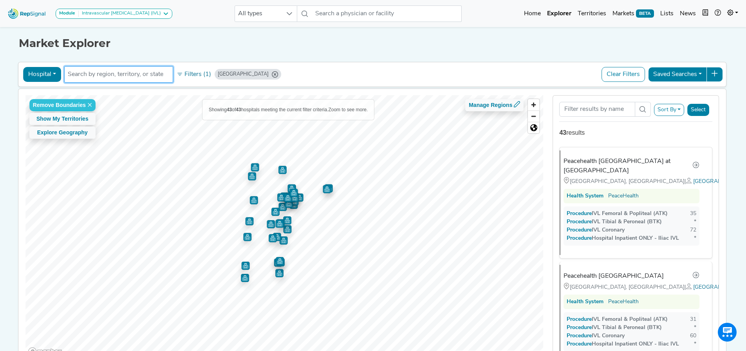
click at [99, 73] on input "text" at bounding box center [119, 74] width 102 height 9
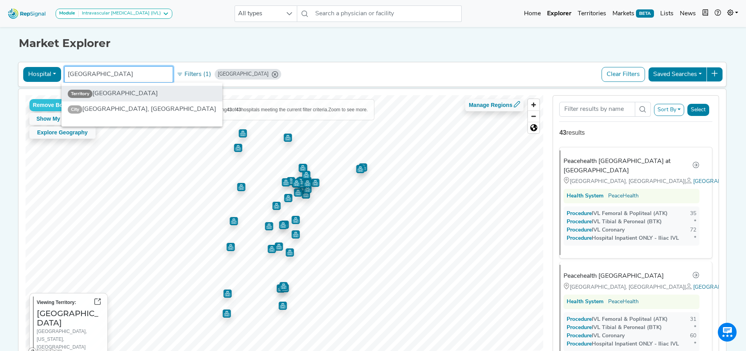
type input "seattle"
click at [103, 92] on li "Territory Seattle" at bounding box center [142, 94] width 161 height 16
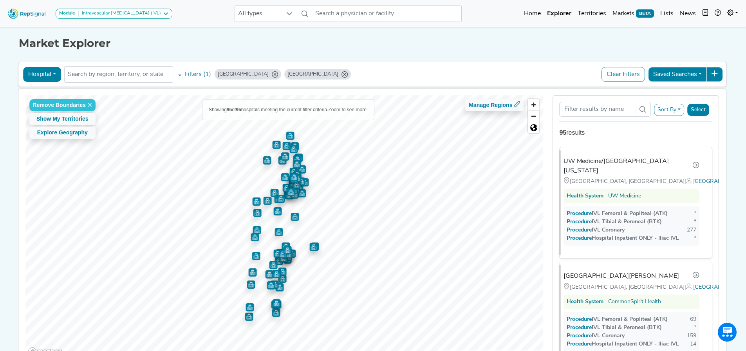
click at [272, 73] on icon "Portland" at bounding box center [275, 74] width 6 height 6
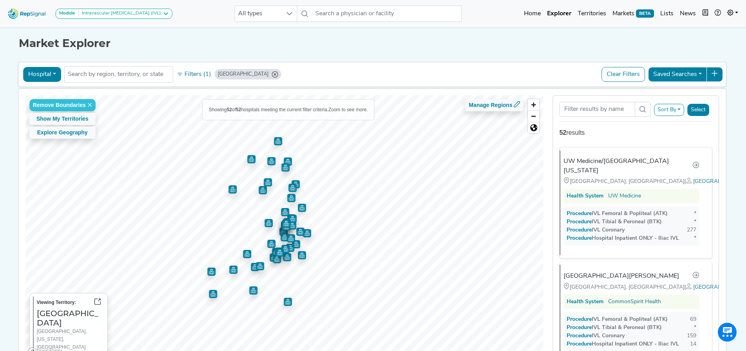
click at [272, 75] on icon "Seattle" at bounding box center [275, 74] width 6 height 6
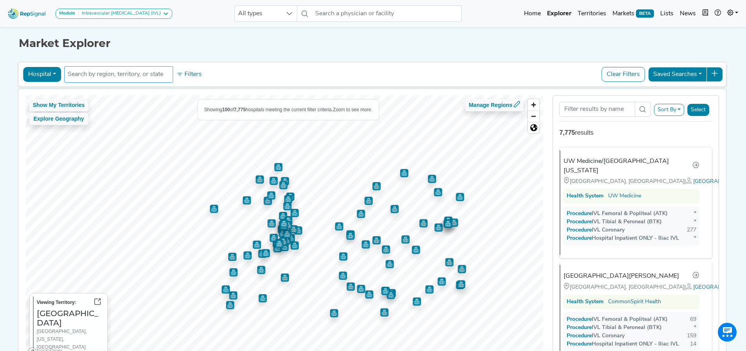
click at [128, 73] on input "text" at bounding box center [119, 74] width 102 height 9
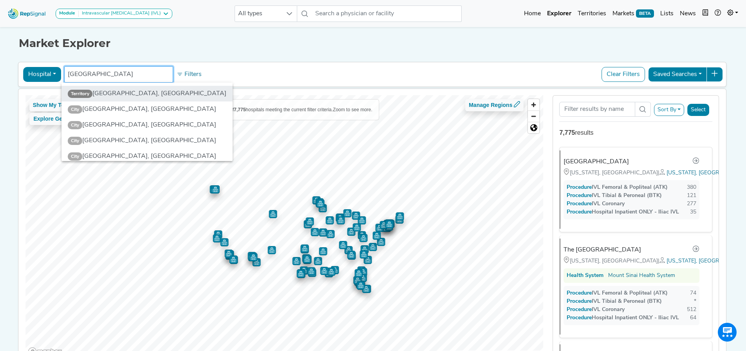
type input "houston"
click at [118, 91] on li "Territory Houston, TX" at bounding box center [147, 94] width 171 height 16
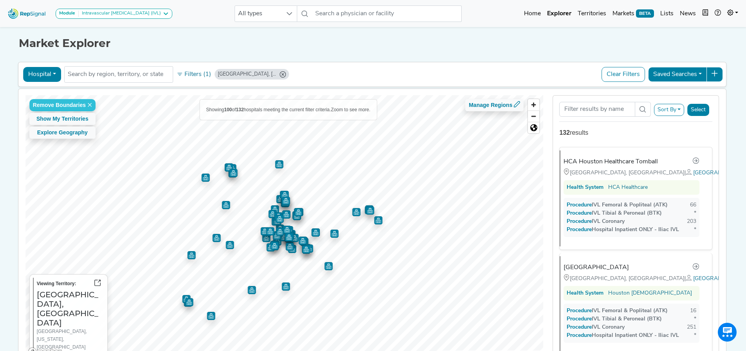
drag, startPoint x: 249, startPoint y: 76, endPoint x: 226, endPoint y: 110, distance: 41.0
click at [280, 76] on icon "Houston, TX" at bounding box center [283, 74] width 6 height 6
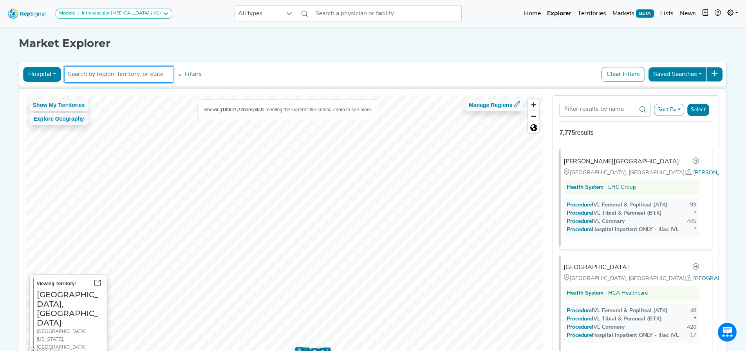
click at [149, 76] on input "text" at bounding box center [119, 74] width 102 height 9
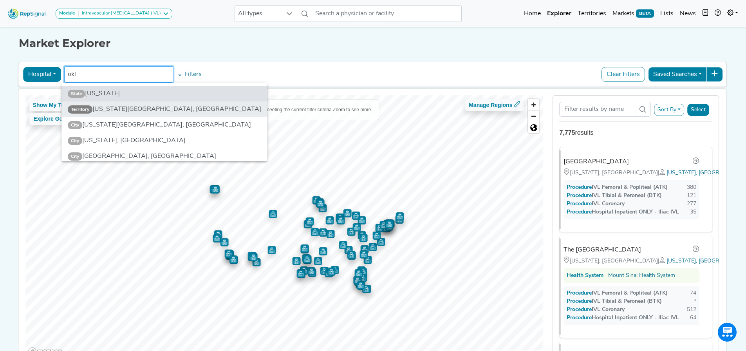
type input "okl"
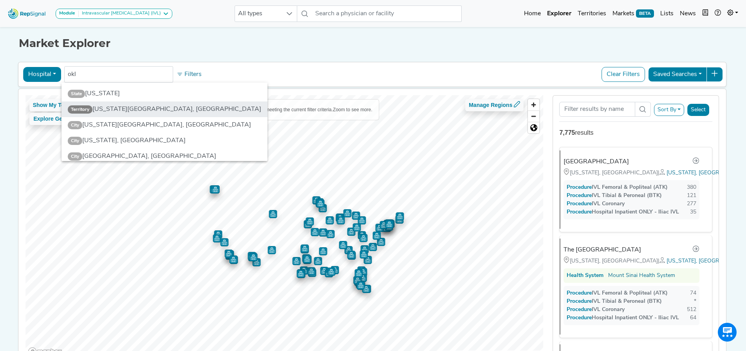
click at [132, 111] on li "Territory Oklahoma City, OK" at bounding box center [165, 109] width 206 height 16
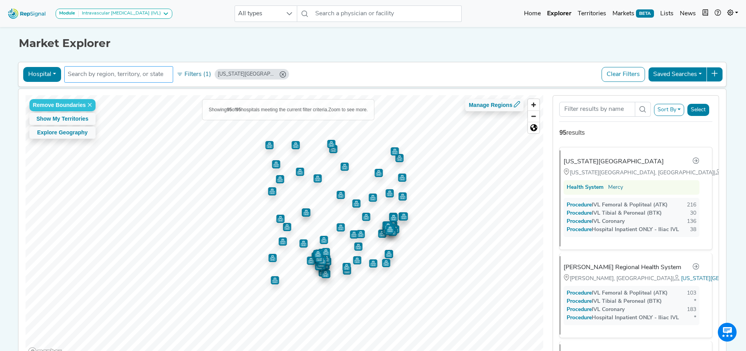
click at [124, 76] on input "text" at bounding box center [119, 74] width 102 height 9
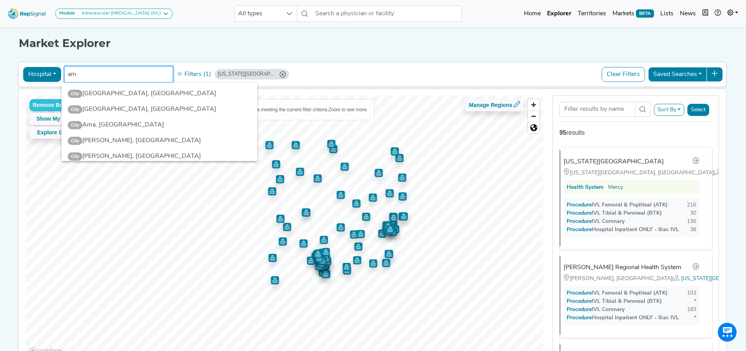
type input "a"
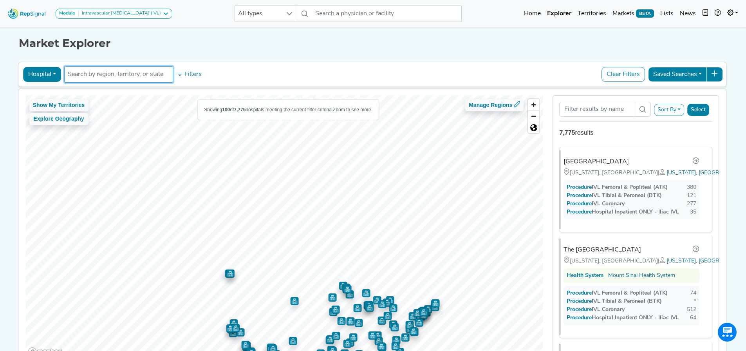
click at [144, 70] on input "text" at bounding box center [119, 74] width 102 height 9
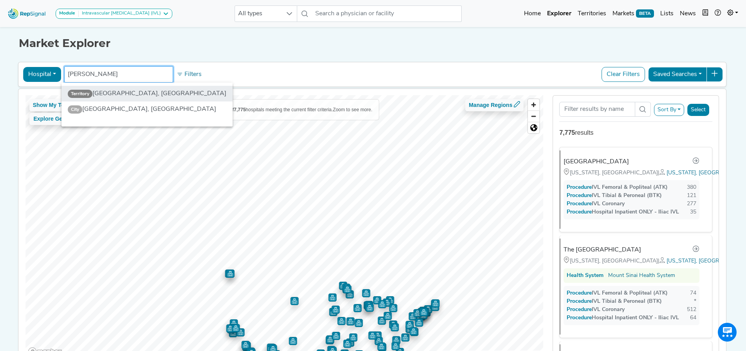
type input "borger"
click at [116, 97] on li "Territory Borger, TX" at bounding box center [147, 94] width 171 height 16
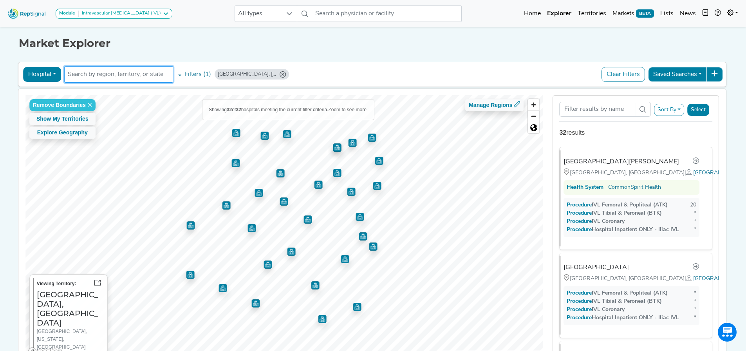
click at [106, 74] on input "text" at bounding box center [119, 74] width 102 height 9
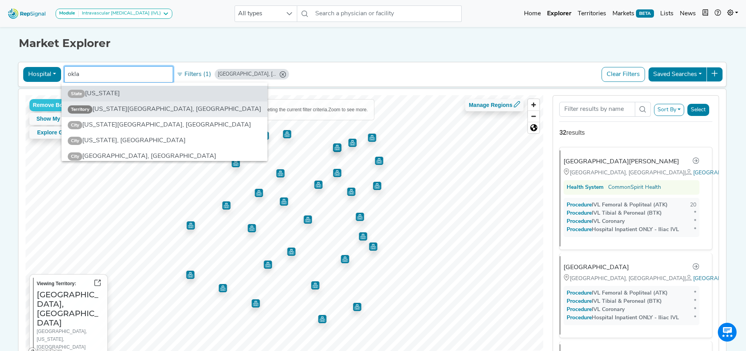
type input "okla"
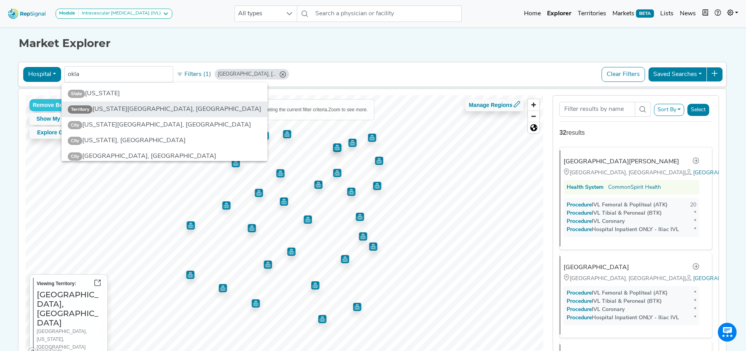
click at [138, 110] on li "Territory Oklahoma City, OK" at bounding box center [165, 109] width 206 height 16
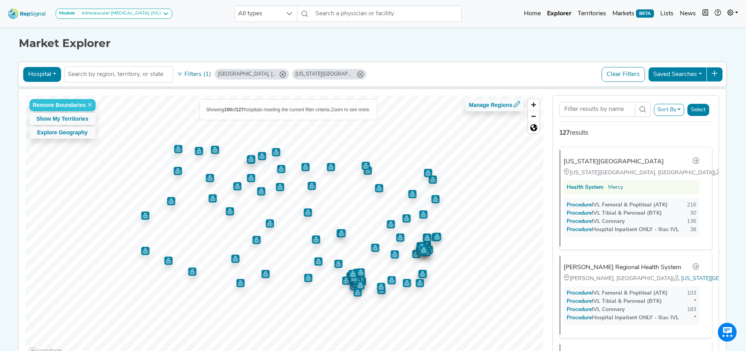
click at [280, 76] on icon "Borger, TX" at bounding box center [283, 74] width 6 height 6
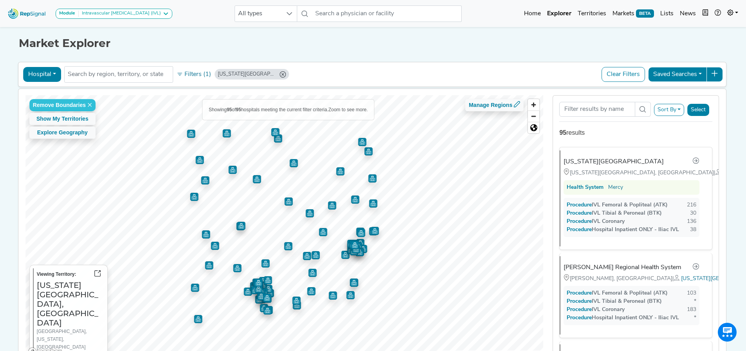
click at [280, 76] on icon "Oklahoma City, OK" at bounding box center [283, 74] width 6 height 6
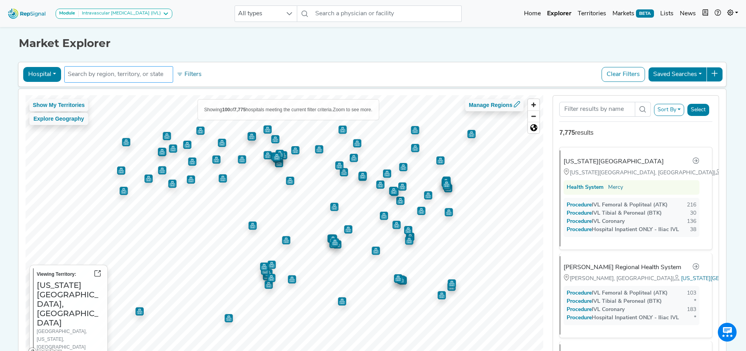
click at [134, 75] on input "text" at bounding box center [119, 74] width 102 height 9
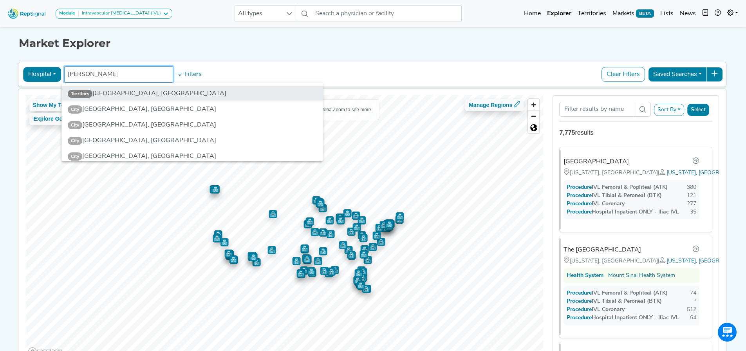
type input "charlot"
click at [132, 96] on li "Territory Charlotte, NC" at bounding box center [192, 94] width 261 height 16
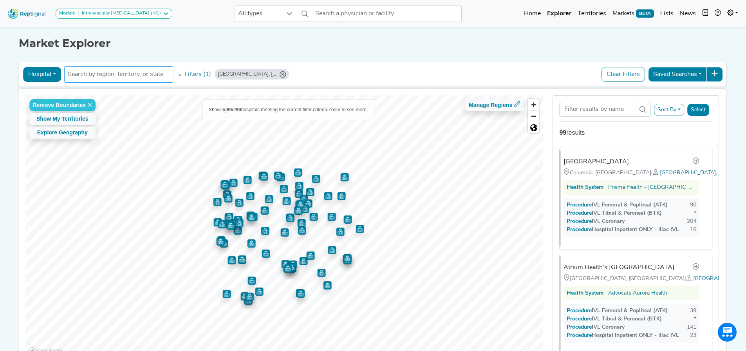
drag, startPoint x: 253, startPoint y: 75, endPoint x: 119, endPoint y: 78, distance: 133.6
click at [280, 75] on icon "Charlotte, NC" at bounding box center [283, 74] width 6 height 6
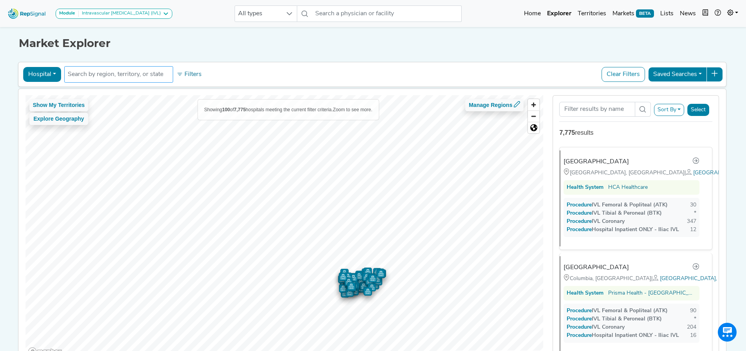
click at [85, 76] on input "text" at bounding box center [119, 74] width 102 height 9
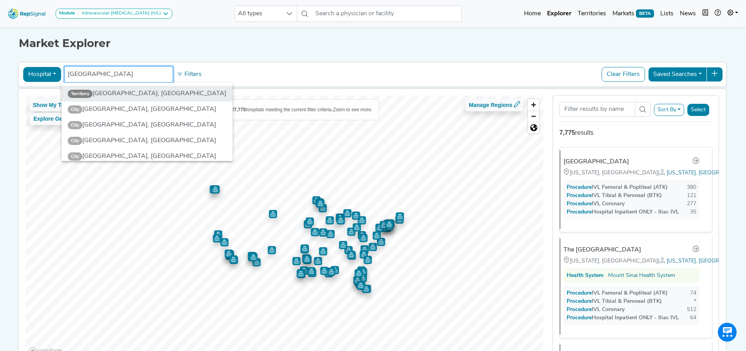
type input "nashville"
click at [121, 94] on li "Territory Nashville, TN" at bounding box center [147, 94] width 171 height 16
